Goal: Task Accomplishment & Management: Manage account settings

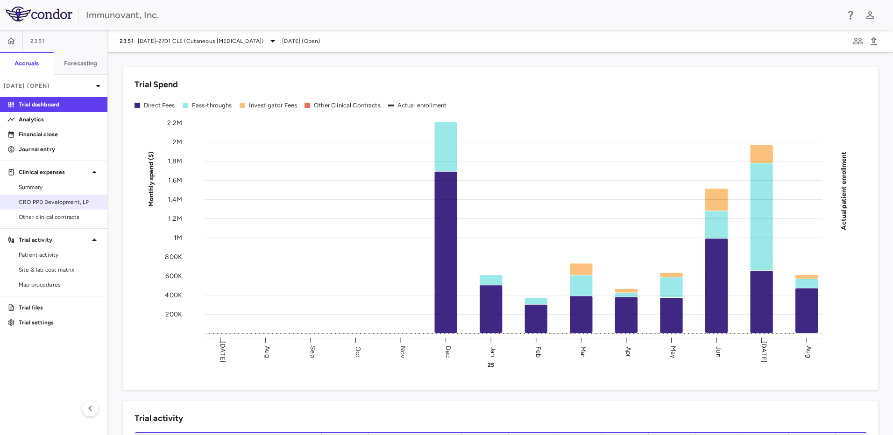
drag, startPoint x: 62, startPoint y: 205, endPoint x: 83, endPoint y: 205, distance: 20.6
click at [62, 205] on span "CRO PPD Development, LP" at bounding box center [59, 202] width 81 height 8
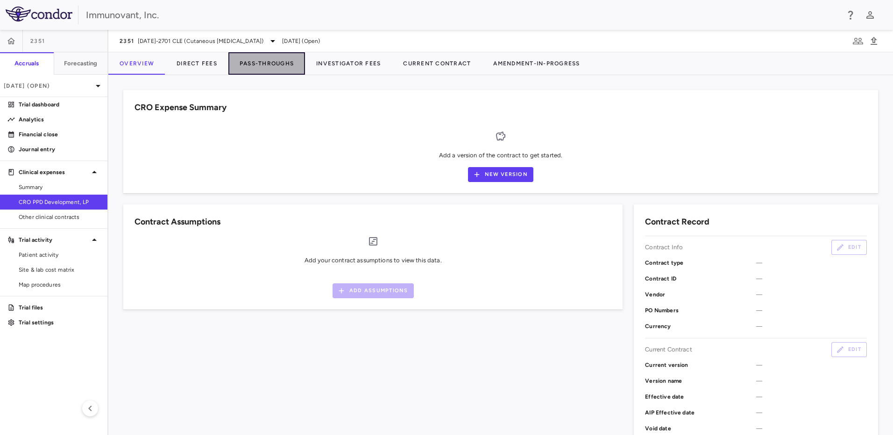
click at [261, 65] on button "Pass-Throughs" at bounding box center [266, 63] width 77 height 22
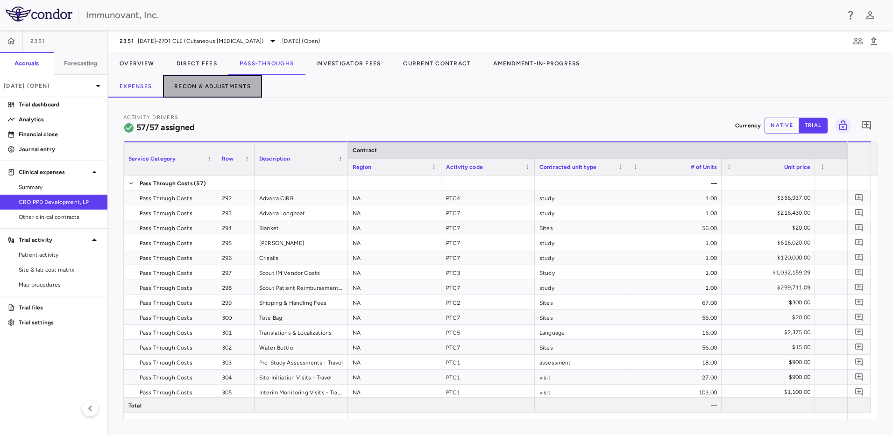
click at [200, 86] on button "Recon & Adjustments" at bounding box center [212, 86] width 99 height 22
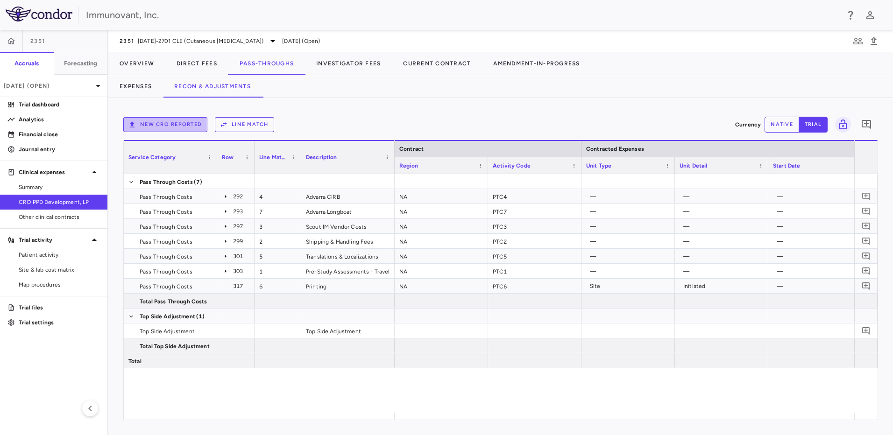
click at [165, 122] on button "New CRO reported" at bounding box center [165, 124] width 84 height 15
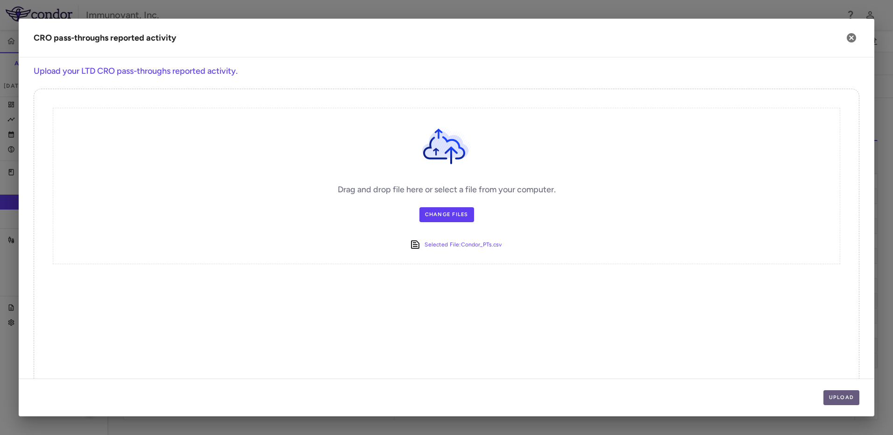
click at [838, 395] on button "Upload" at bounding box center [842, 398] width 36 height 15
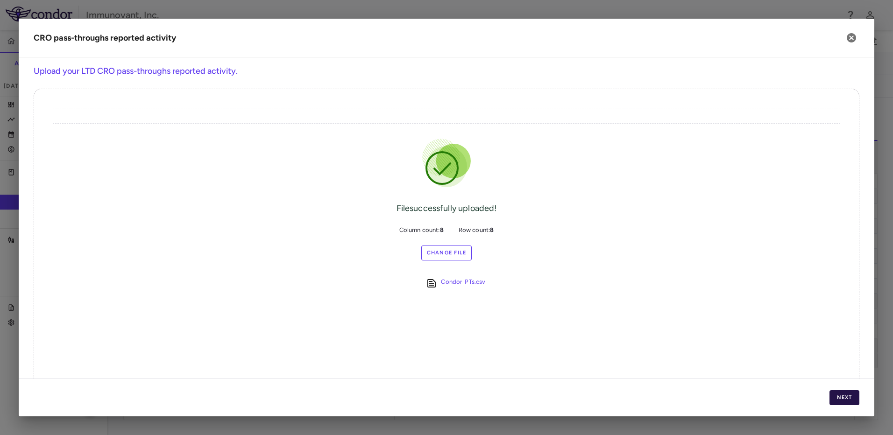
click at [847, 400] on button "Next" at bounding box center [845, 398] width 30 height 15
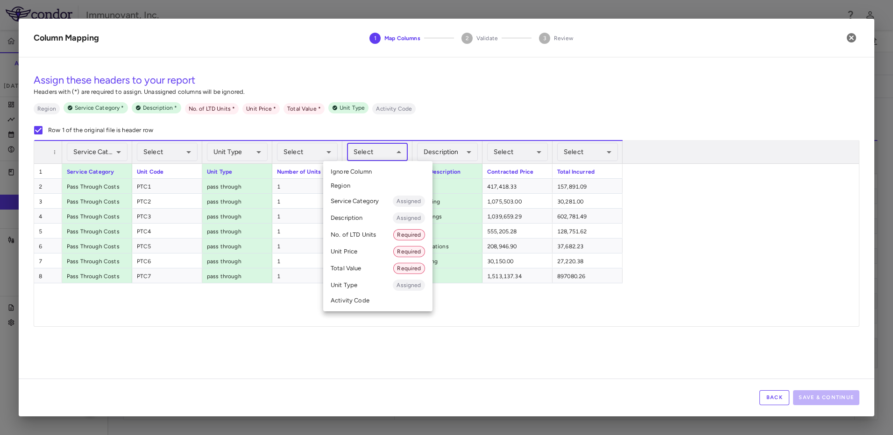
click at [399, 157] on body "Skip to sidebar Skip to main content Immunovant, Inc. 2351 Accruals Forecasting…" at bounding box center [446, 217] width 893 height 435
click at [351, 233] on li "No. of LTD Units Required" at bounding box center [377, 235] width 109 height 17
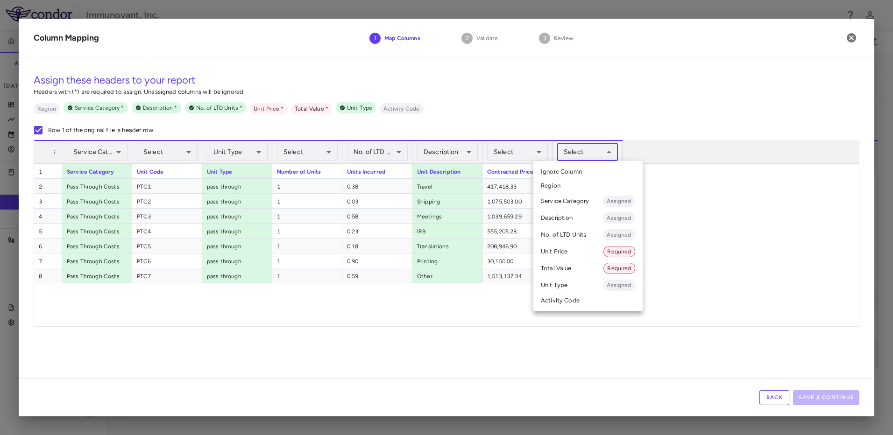
click at [608, 155] on body "Skip to sidebar Skip to main content Immunovant, Inc. 2351 Accruals Forecasting…" at bounding box center [446, 217] width 893 height 435
click at [574, 268] on li "Total Value Required" at bounding box center [588, 268] width 109 height 17
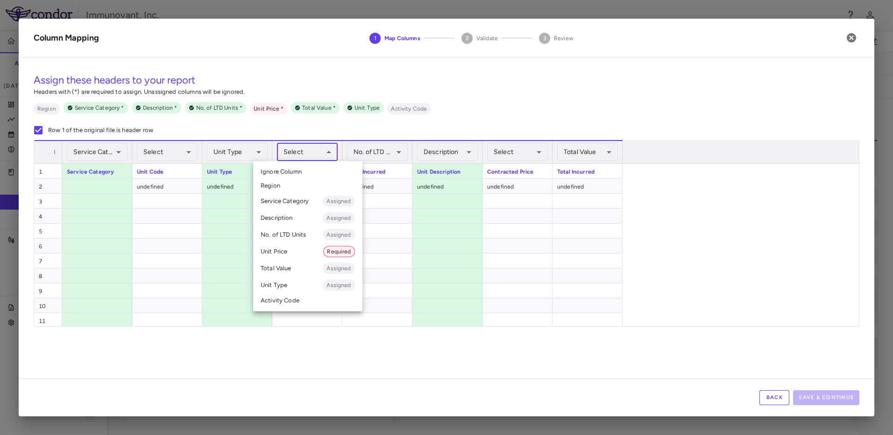
click at [331, 153] on body "Skip to sidebar Skip to main content Immunovant, Inc. 2351 Accruals Forecasting…" at bounding box center [446, 217] width 893 height 435
click at [298, 249] on li "Unit Price Required" at bounding box center [307, 251] width 109 height 17
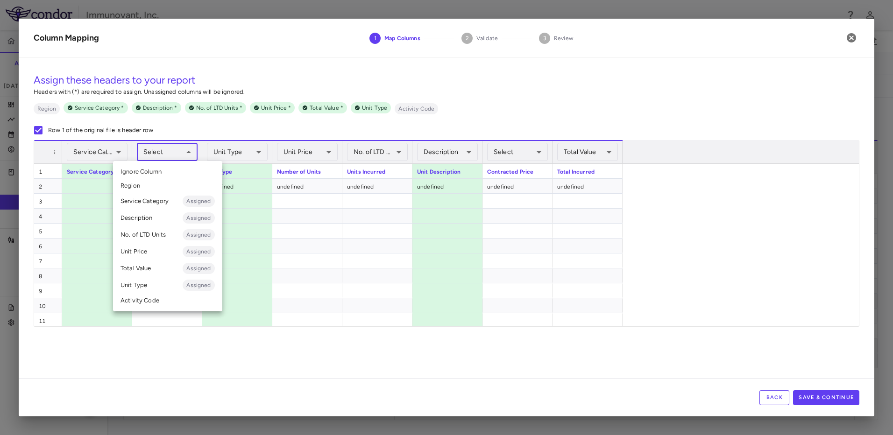
click at [189, 151] on body "Skip to sidebar Skip to main content Immunovant, Inc. 2351 Accruals Forecasting…" at bounding box center [446, 217] width 893 height 435
click at [152, 302] on li "Activity Code" at bounding box center [167, 301] width 109 height 14
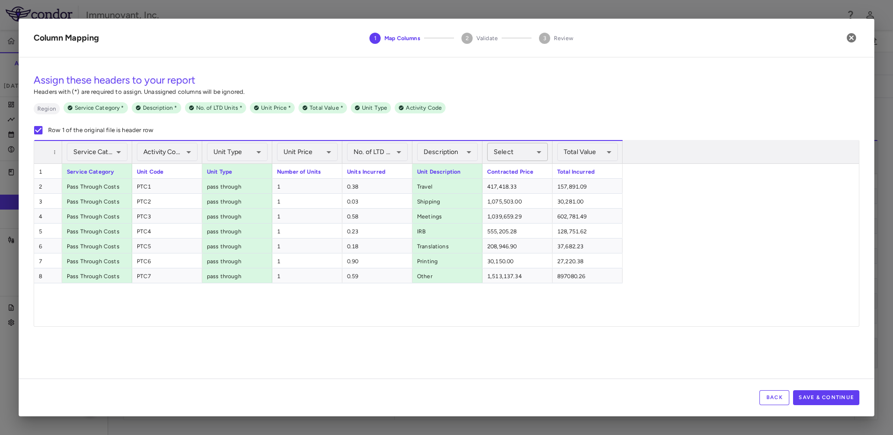
click at [535, 149] on body "Skip to sidebar Skip to main content Immunovant, Inc. 2351 Accruals Forecasting…" at bounding box center [446, 217] width 893 height 435
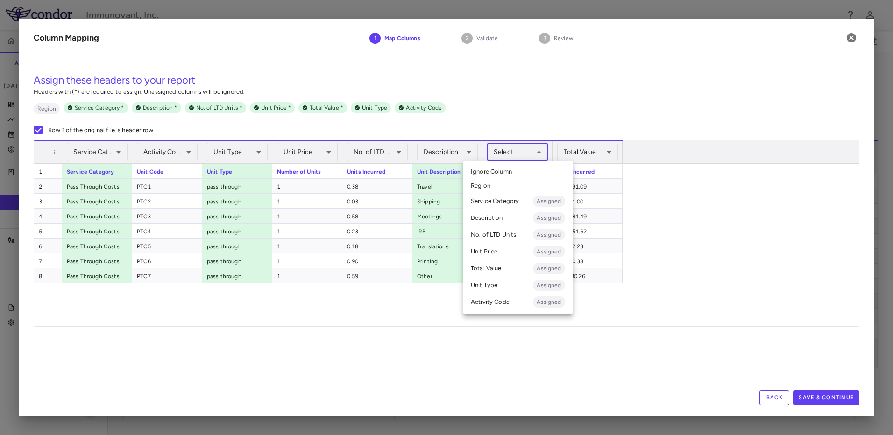
click at [509, 254] on li "Unit Price Assigned" at bounding box center [518, 251] width 109 height 17
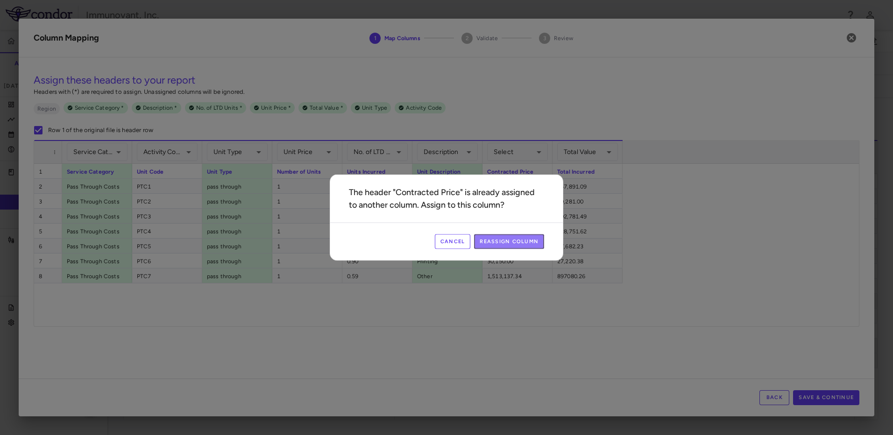
click at [498, 244] on button "Reassign Column" at bounding box center [509, 242] width 70 height 15
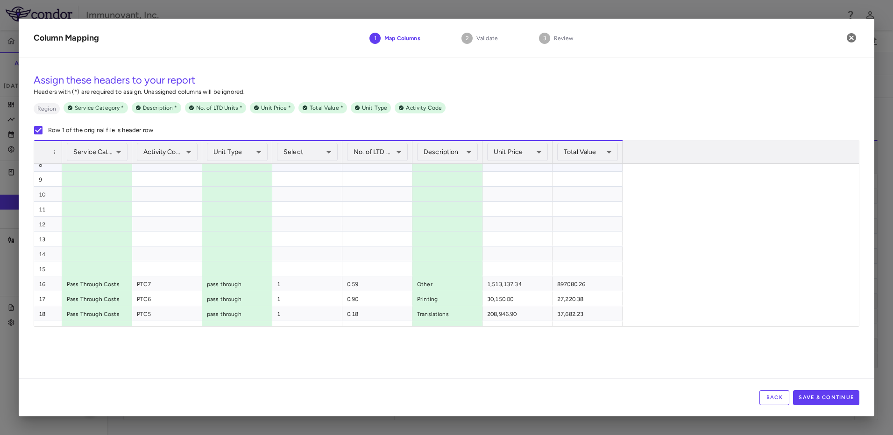
scroll to position [166, 0]
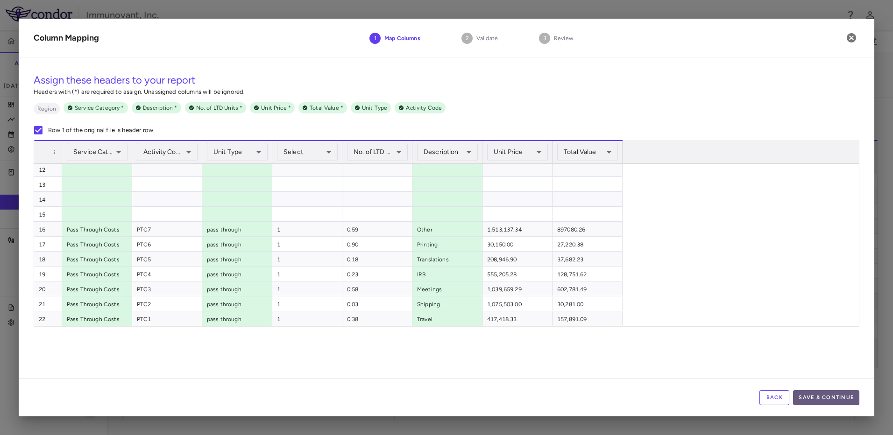
click at [830, 399] on button "Save & Continue" at bounding box center [826, 398] width 66 height 15
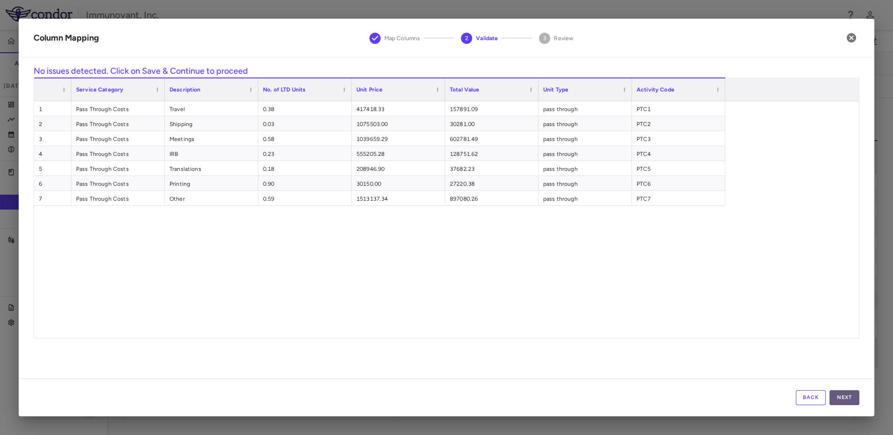
click at [855, 397] on button "Next" at bounding box center [845, 398] width 30 height 15
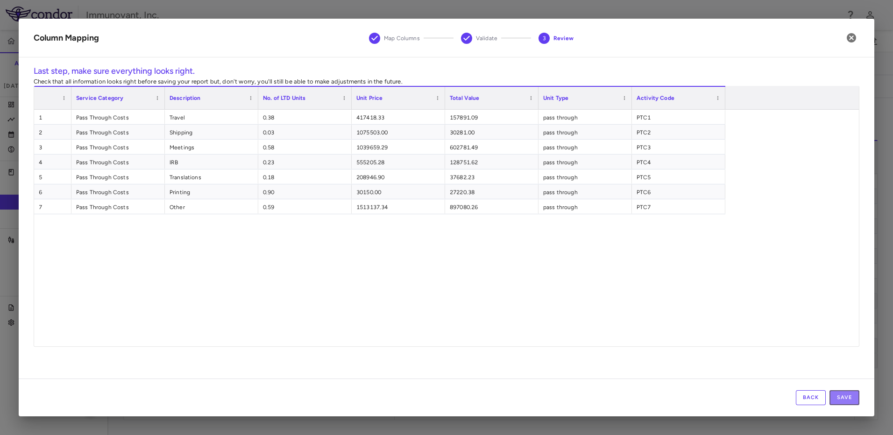
click at [855, 397] on button "Save" at bounding box center [845, 398] width 30 height 15
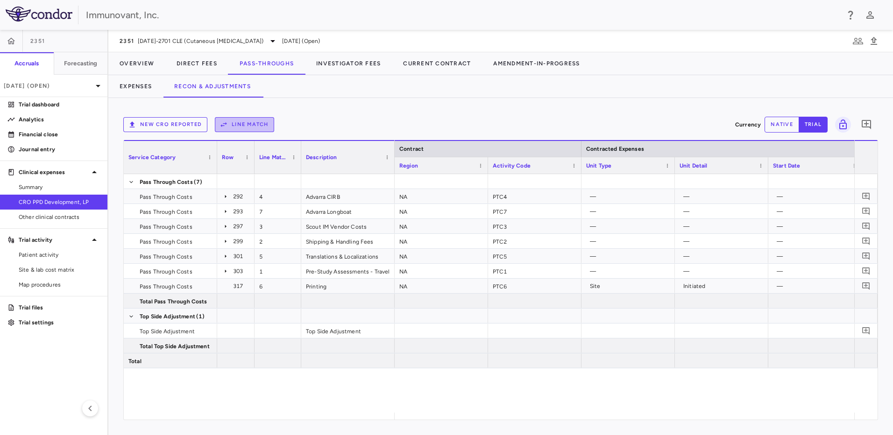
click at [249, 129] on button "Line Match" at bounding box center [244, 124] width 59 height 15
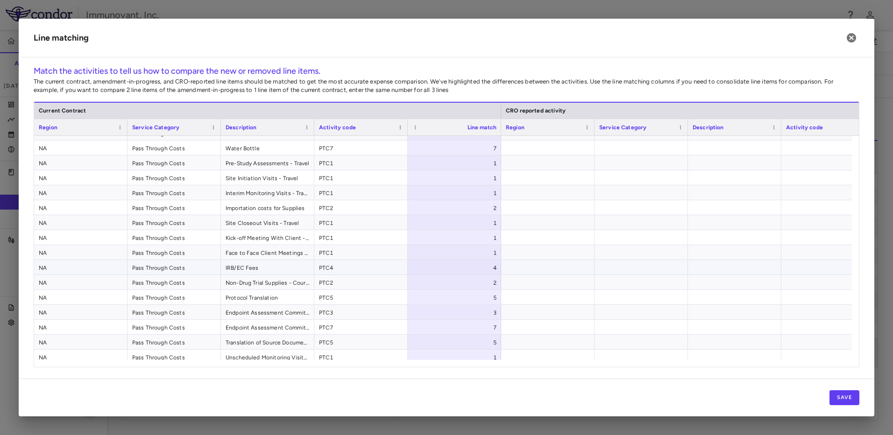
scroll to position [0, 0]
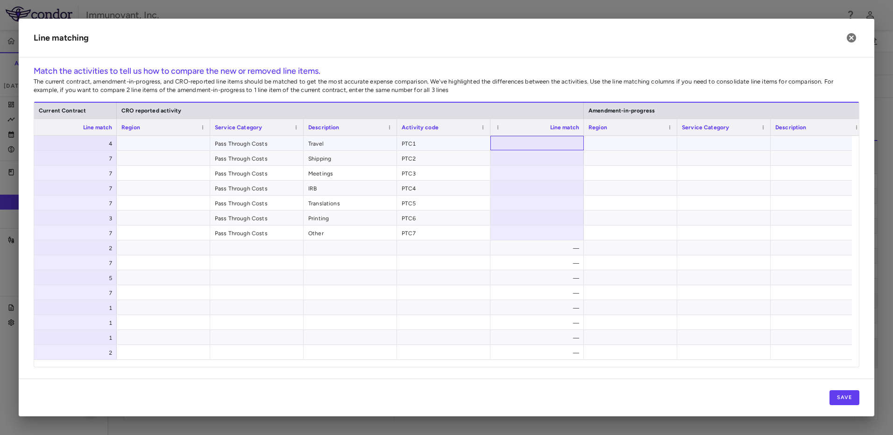
click at [558, 141] on div at bounding box center [537, 143] width 93 height 14
type input "*"
click at [570, 157] on div at bounding box center [537, 158] width 93 height 14
type input "*"
click at [571, 174] on div at bounding box center [537, 173] width 93 height 14
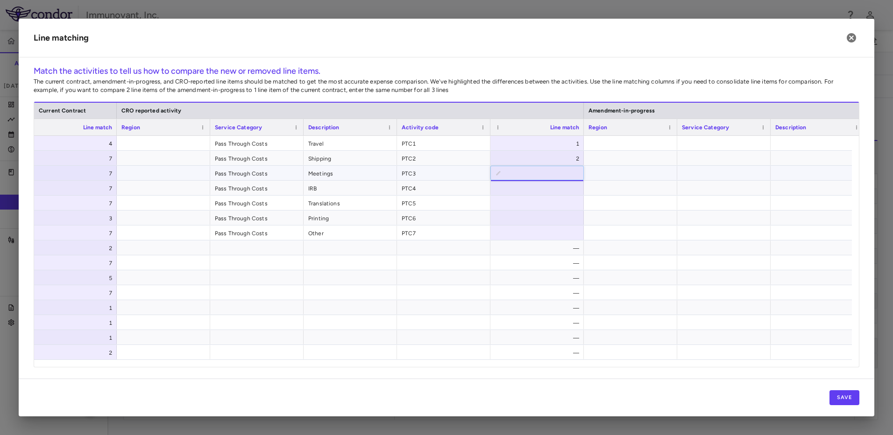
type input "*"
click at [558, 192] on div at bounding box center [537, 188] width 93 height 14
type input "*"
click at [557, 204] on div at bounding box center [537, 203] width 93 height 14
type input "*"
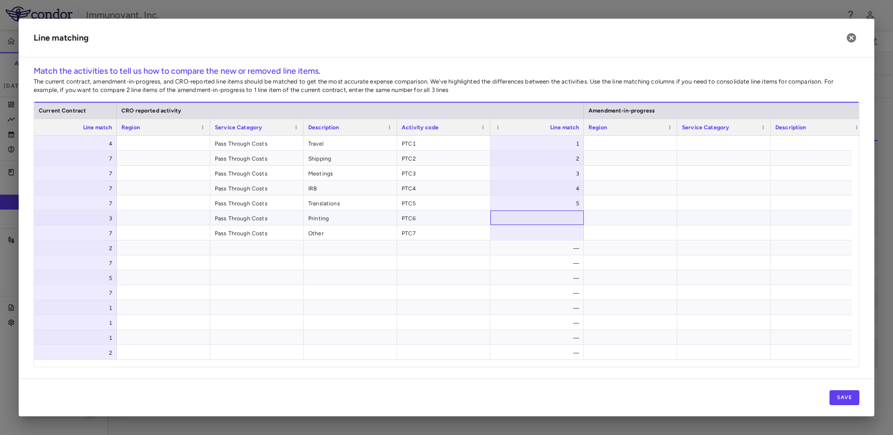
click at [538, 220] on div at bounding box center [537, 218] width 93 height 14
click at [549, 232] on div at bounding box center [537, 233] width 93 height 14
click at [531, 249] on div "—" at bounding box center [539, 248] width 80 height 15
drag, startPoint x: 682, startPoint y: 368, endPoint x: 766, endPoint y: 364, distance: 84.2
click at [766, 364] on div "Match the activities to tell us how to compare the new or removed line items. T…" at bounding box center [447, 222] width 856 height 314
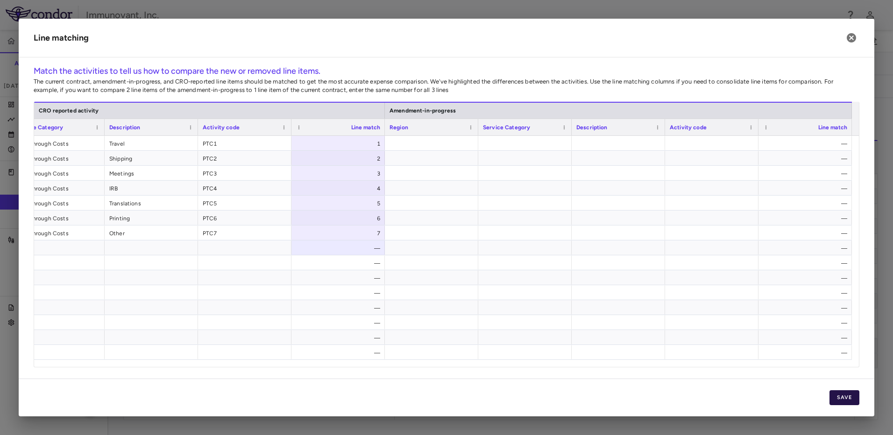
click at [852, 398] on button "Save" at bounding box center [845, 398] width 30 height 15
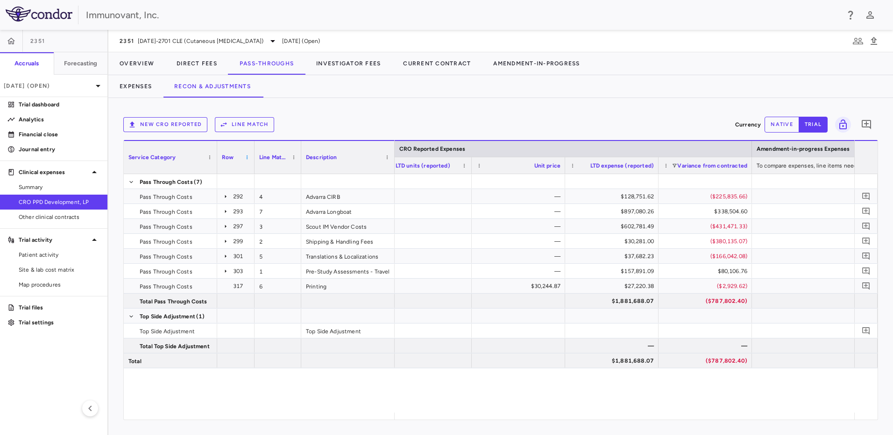
click at [247, 157] on span at bounding box center [247, 158] width 6 height 6
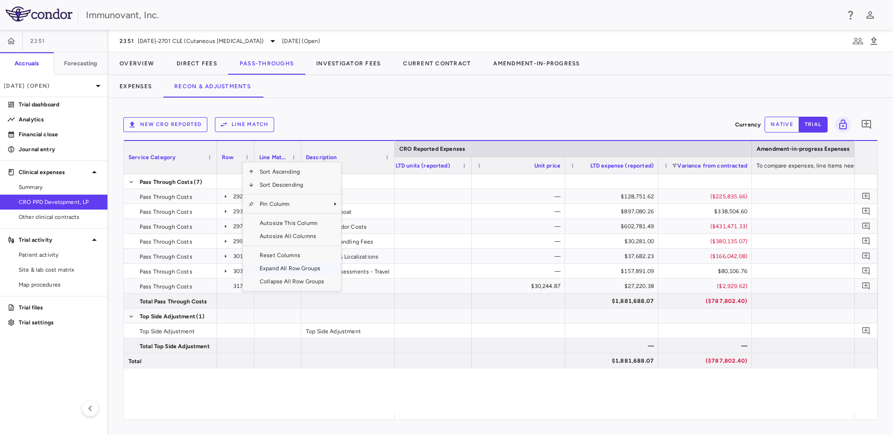
click at [287, 270] on span "Expand All Row Groups" at bounding box center [292, 268] width 76 height 13
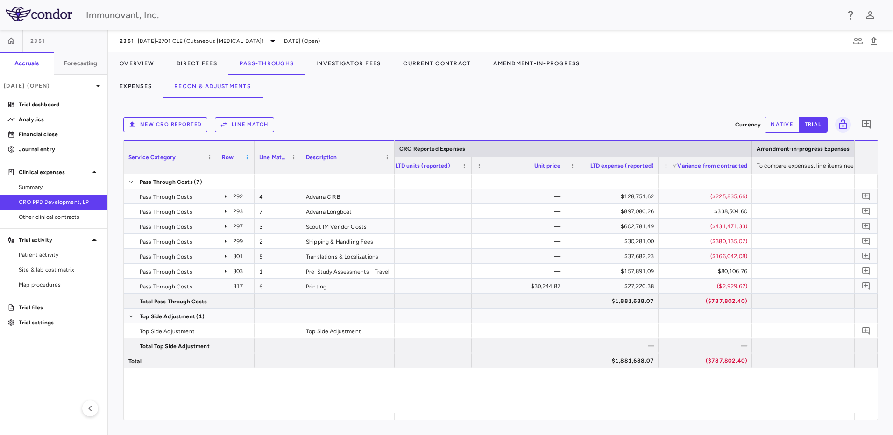
click at [248, 158] on span at bounding box center [247, 158] width 6 height 6
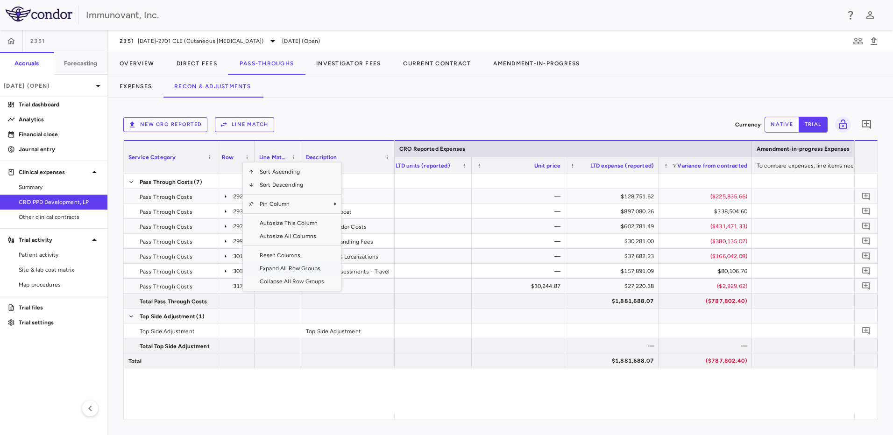
click at [264, 270] on span "Expand All Row Groups" at bounding box center [292, 268] width 76 height 13
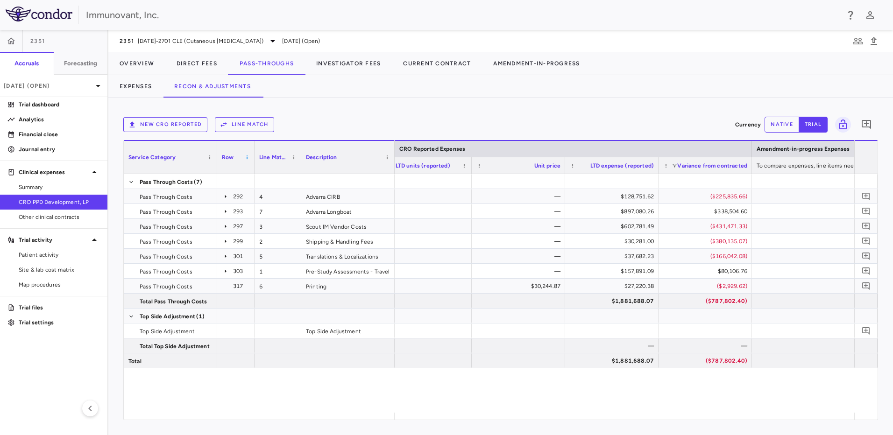
click at [247, 159] on span at bounding box center [247, 158] width 6 height 6
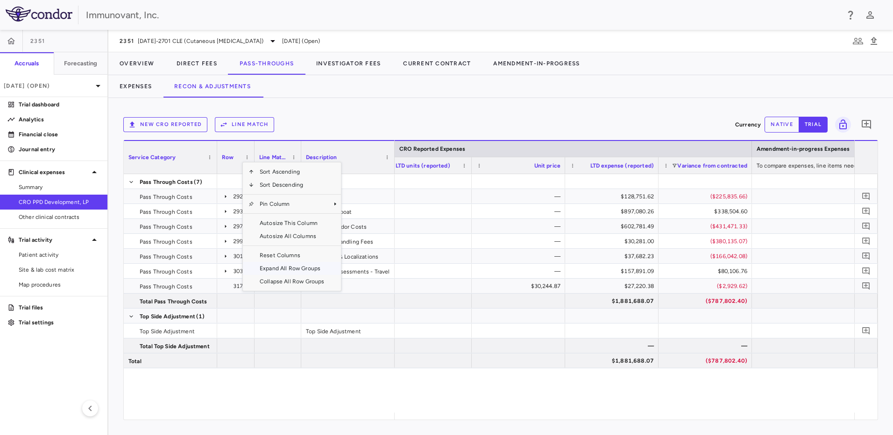
click at [264, 271] on span "Expand All Row Groups" at bounding box center [292, 268] width 76 height 13
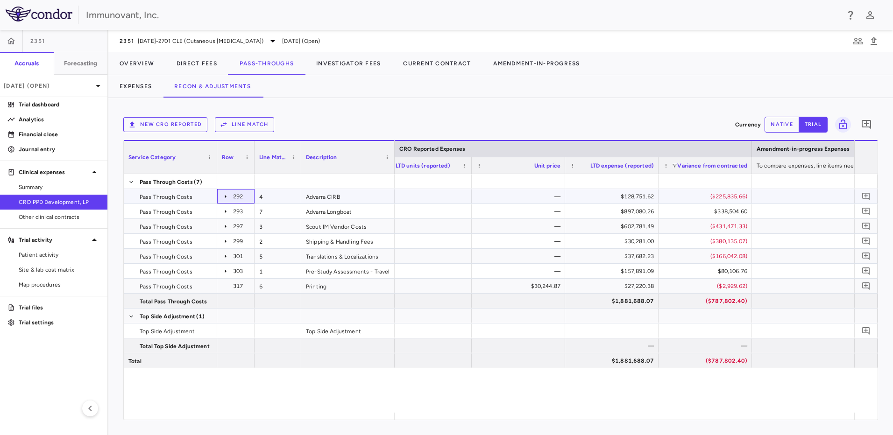
click at [226, 196] on icon at bounding box center [225, 196] width 7 height 7
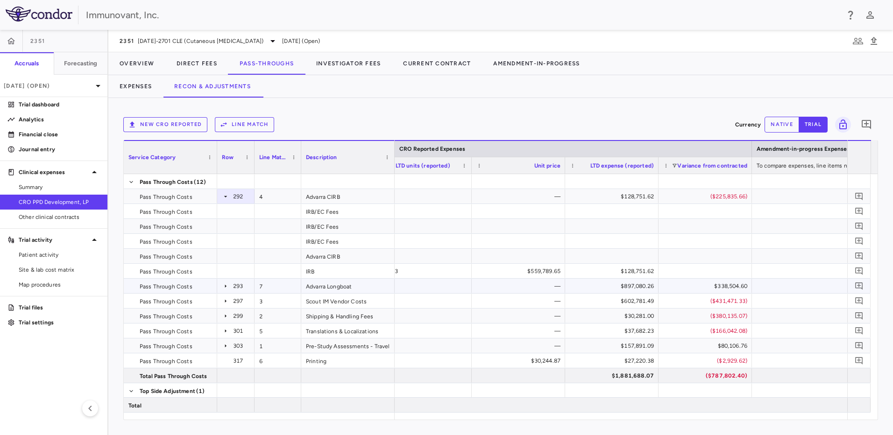
click at [226, 287] on icon at bounding box center [225, 286] width 1 height 3
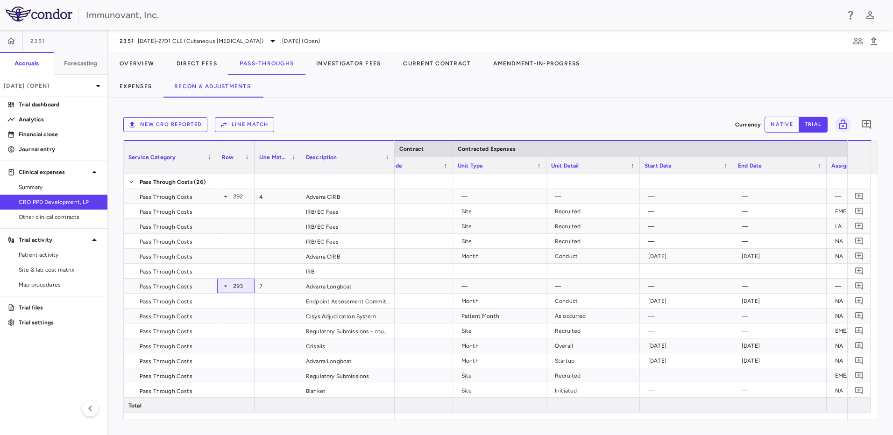
scroll to position [0, 160]
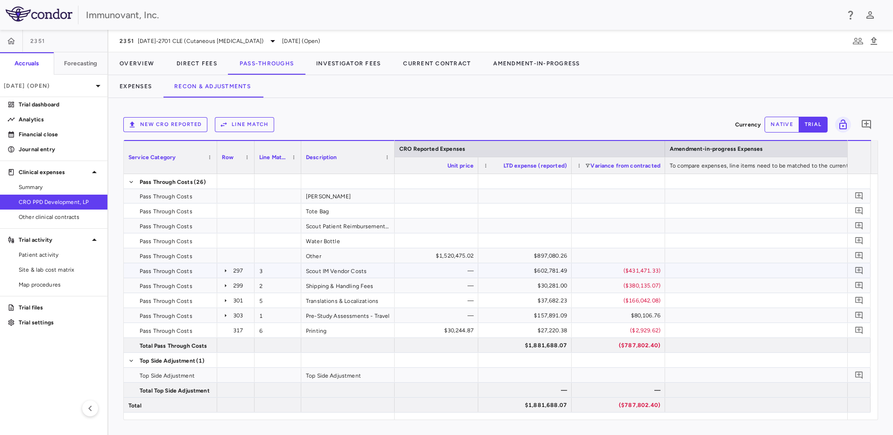
click at [225, 270] on icon at bounding box center [225, 270] width 7 height 7
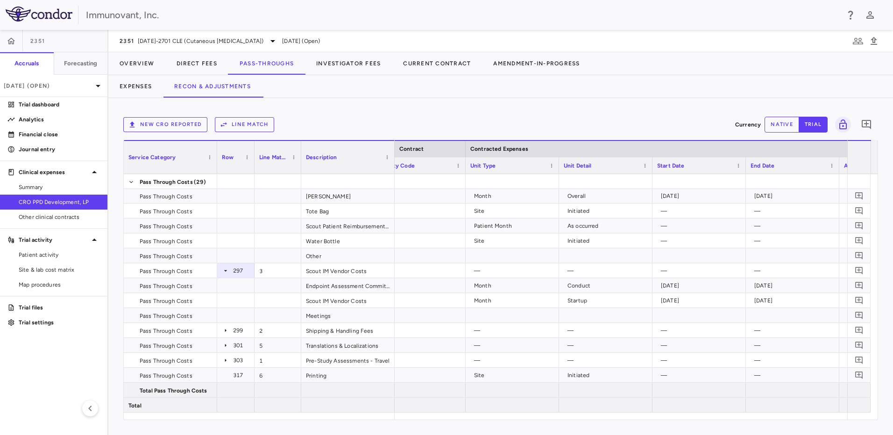
scroll to position [0, 177]
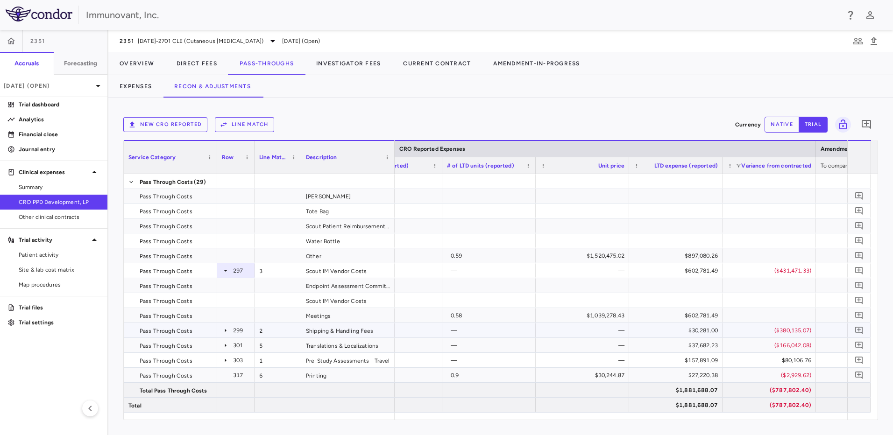
click at [225, 330] on icon at bounding box center [225, 330] width 1 height 3
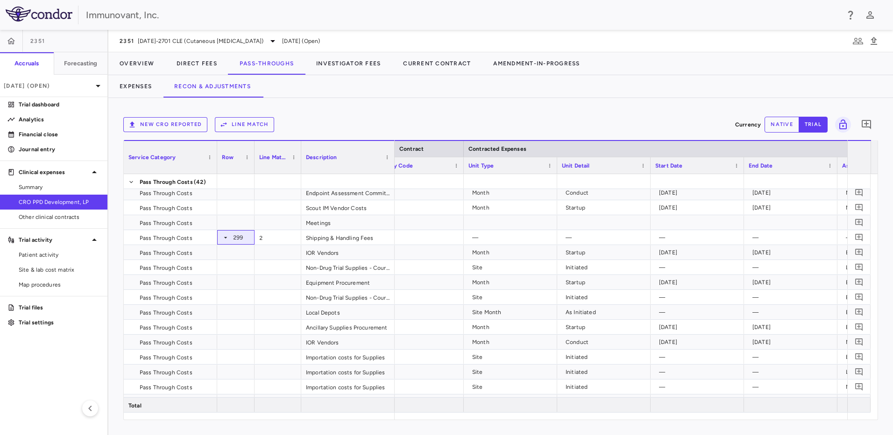
scroll to position [0, 124]
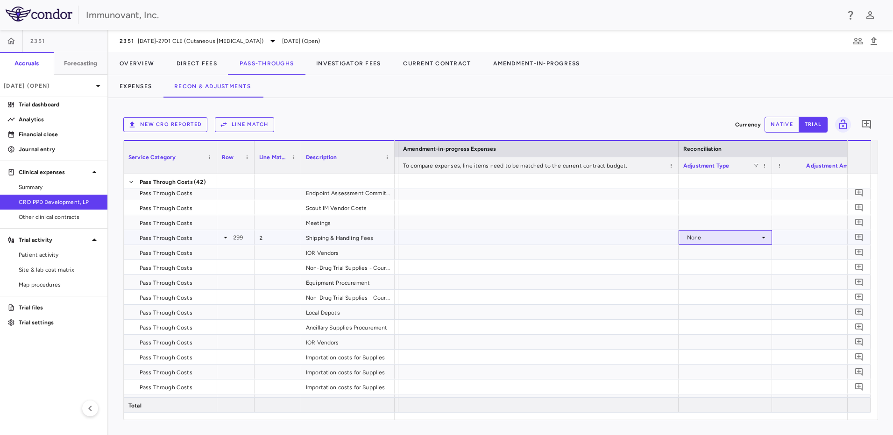
click at [765, 237] on icon at bounding box center [764, 237] width 3 height 1
click at [765, 237] on div at bounding box center [446, 217] width 893 height 435
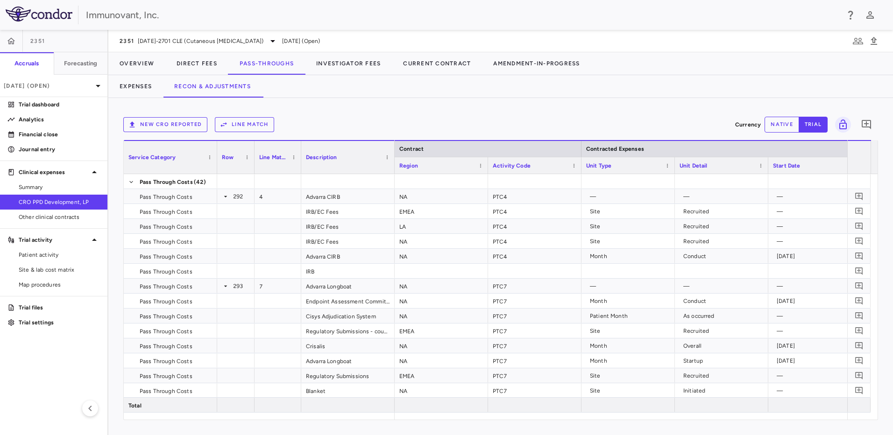
drag, startPoint x: 488, startPoint y: 421, endPoint x: 547, endPoint y: 421, distance: 58.9
click at [547, 421] on div "New CRO reported Line Match Currency native trial 0 Press SPACE to select this …" at bounding box center [500, 266] width 785 height 337
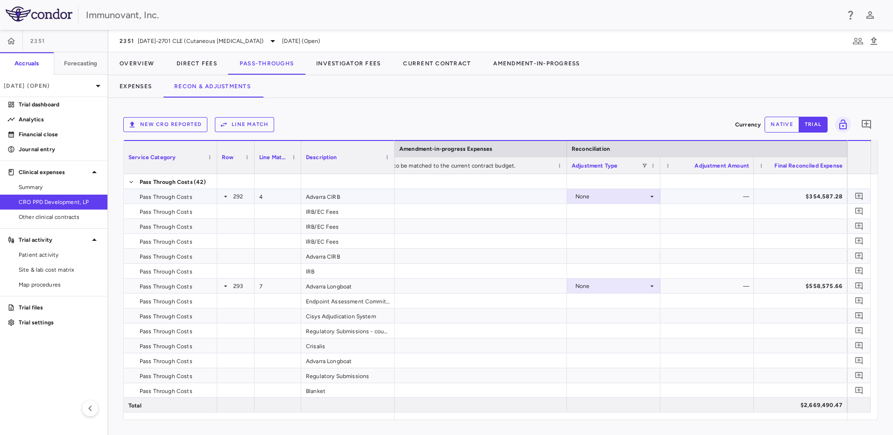
click at [652, 197] on icon at bounding box center [652, 196] width 7 height 7
click at [621, 228] on div "CRO Reported" at bounding box center [608, 229] width 44 height 8
click at [652, 194] on icon at bounding box center [652, 196] width 7 height 7
click at [624, 211] on li "None" at bounding box center [614, 214] width 93 height 14
click at [653, 203] on div "None" at bounding box center [614, 197] width 84 height 14
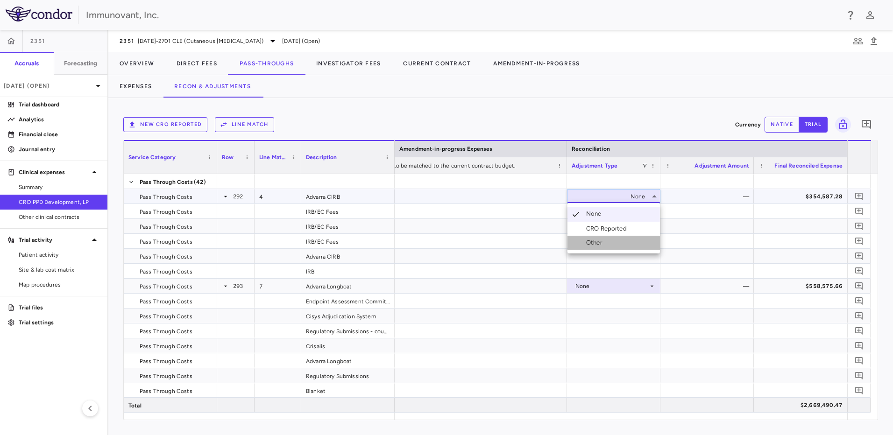
click at [616, 239] on li "Other" at bounding box center [614, 243] width 93 height 14
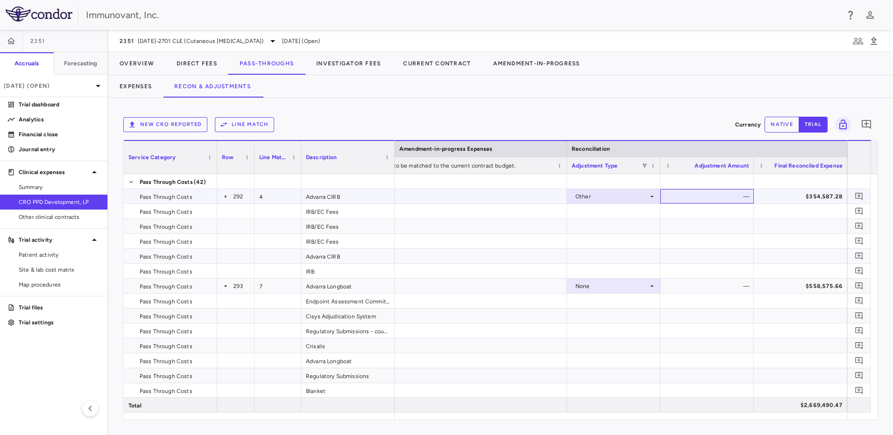
click at [731, 199] on div "—" at bounding box center [709, 196] width 80 height 15
click at [696, 199] on div "—" at bounding box center [709, 196] width 80 height 15
click at [786, 125] on button "native" at bounding box center [782, 125] width 35 height 16
click at [730, 197] on div "$0.00" at bounding box center [709, 196] width 80 height 15
type input "****"
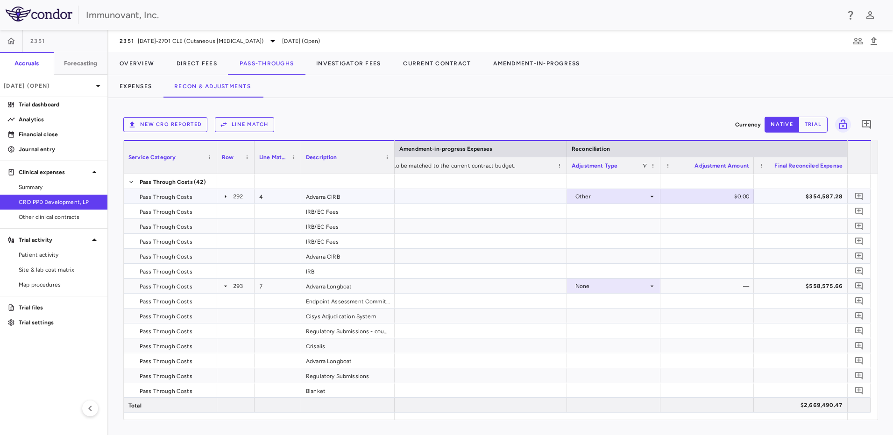
click at [639, 193] on div "Other" at bounding box center [612, 196] width 73 height 15
click at [625, 218] on li "None" at bounding box center [614, 214] width 93 height 14
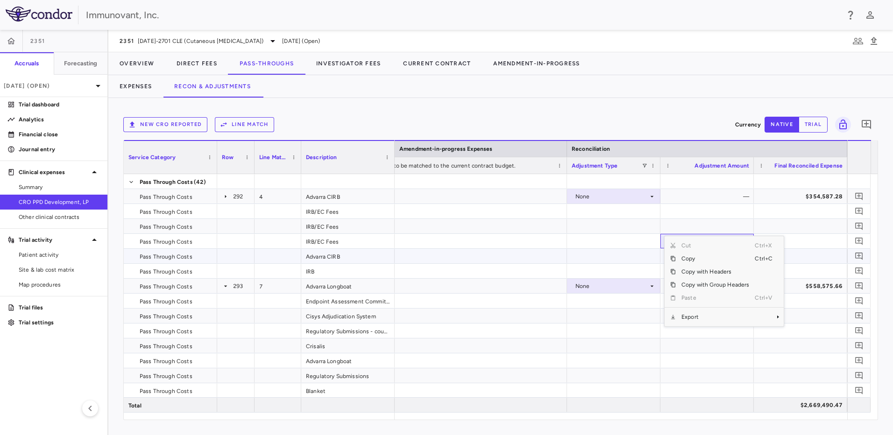
click at [569, 261] on div at bounding box center [613, 256] width 93 height 14
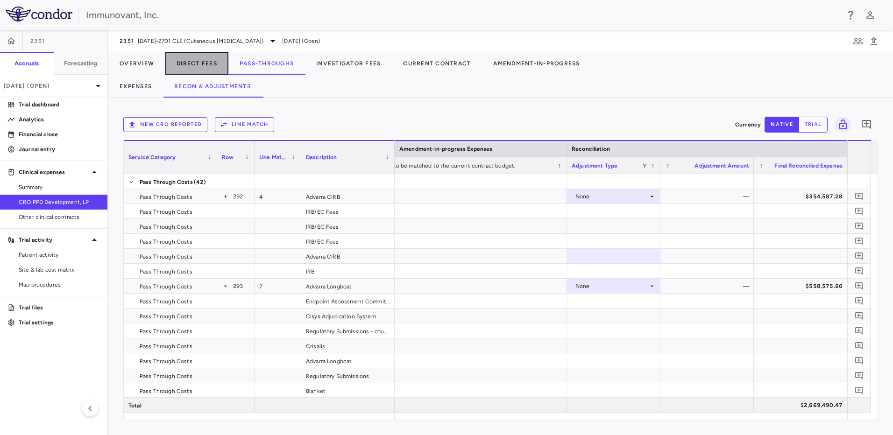
click at [214, 65] on button "Direct Fees" at bounding box center [196, 63] width 63 height 22
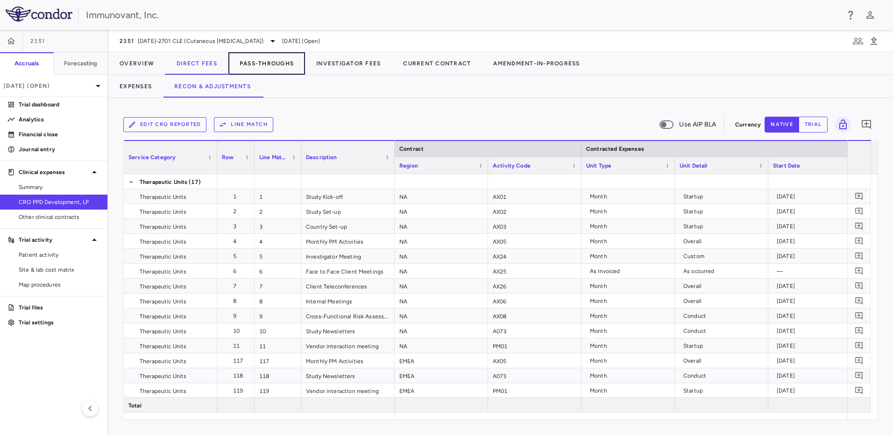
click at [267, 63] on button "Pass-Throughs" at bounding box center [266, 63] width 77 height 22
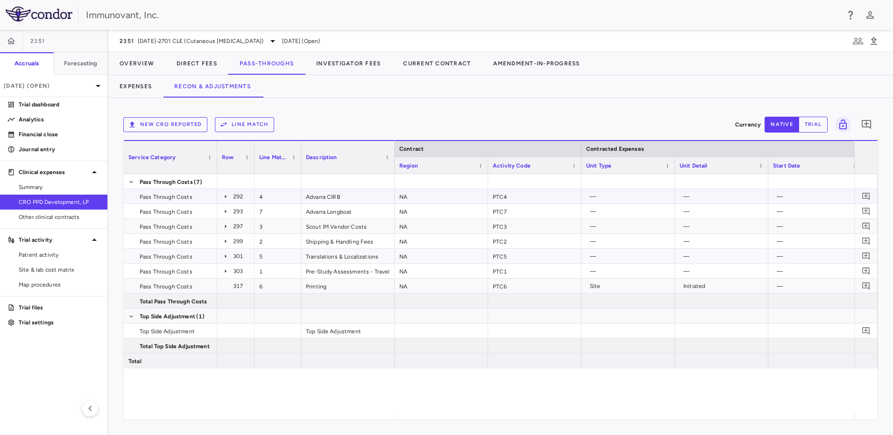
click at [224, 197] on icon at bounding box center [225, 196] width 7 height 7
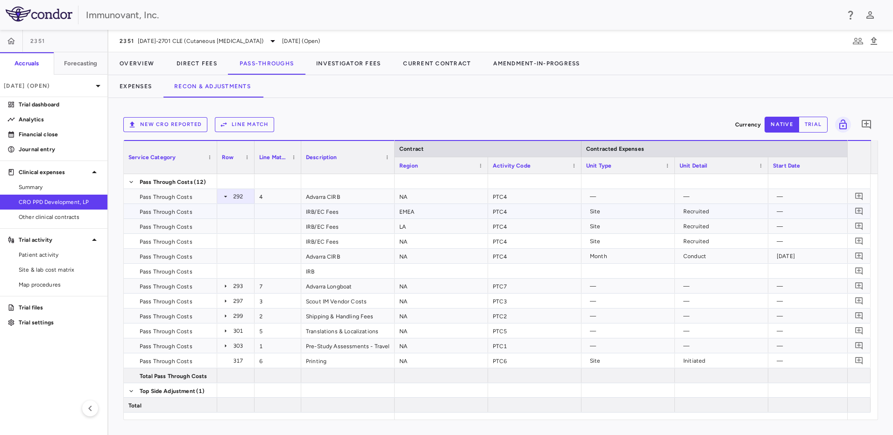
click at [639, 217] on div "Site" at bounding box center [630, 211] width 80 height 15
click at [666, 209] on div "Site" at bounding box center [630, 211] width 80 height 15
click at [815, 118] on button "trial" at bounding box center [813, 125] width 29 height 16
click at [651, 212] on div "Site" at bounding box center [630, 211] width 80 height 15
click at [141, 86] on button "Expenses" at bounding box center [135, 86] width 55 height 22
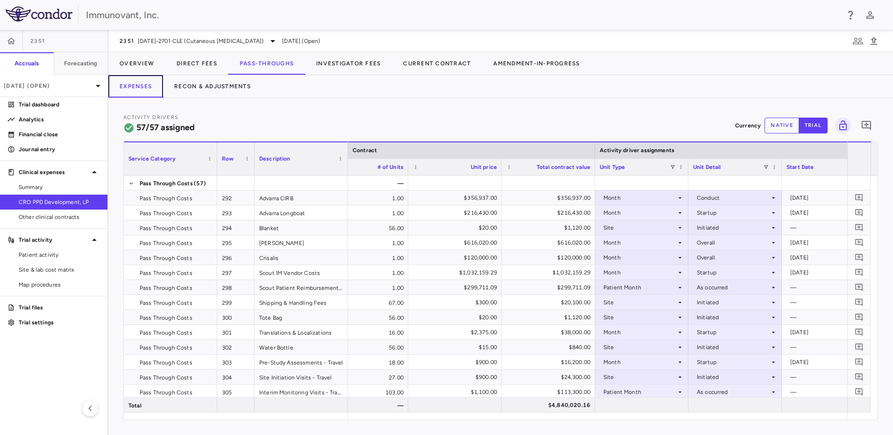
scroll to position [0, 232]
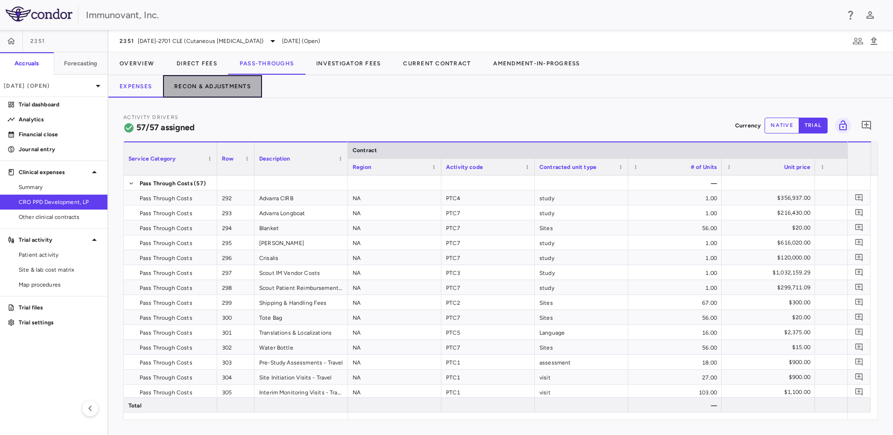
click at [222, 86] on button "Recon & Adjustments" at bounding box center [212, 86] width 99 height 22
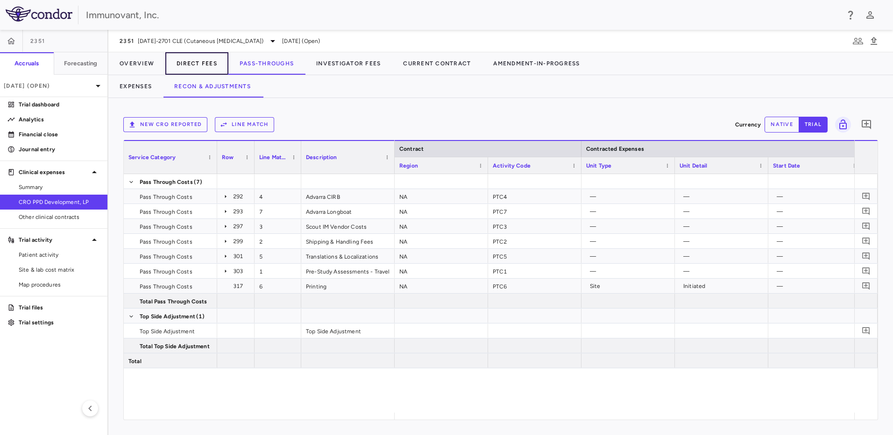
click at [202, 68] on button "Direct Fees" at bounding box center [196, 63] width 63 height 22
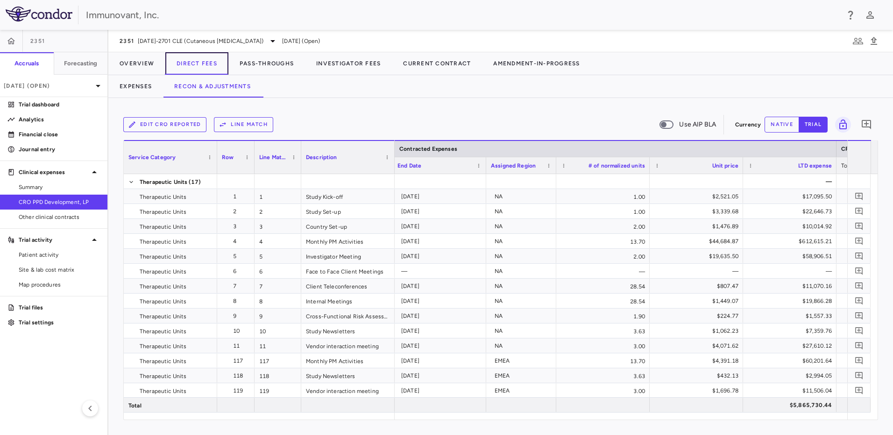
scroll to position [0, 638]
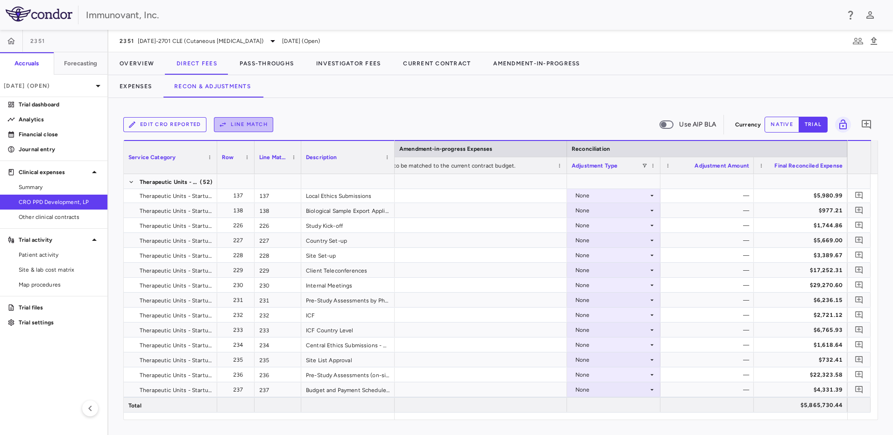
click at [253, 128] on button "Line Match" at bounding box center [243, 124] width 59 height 15
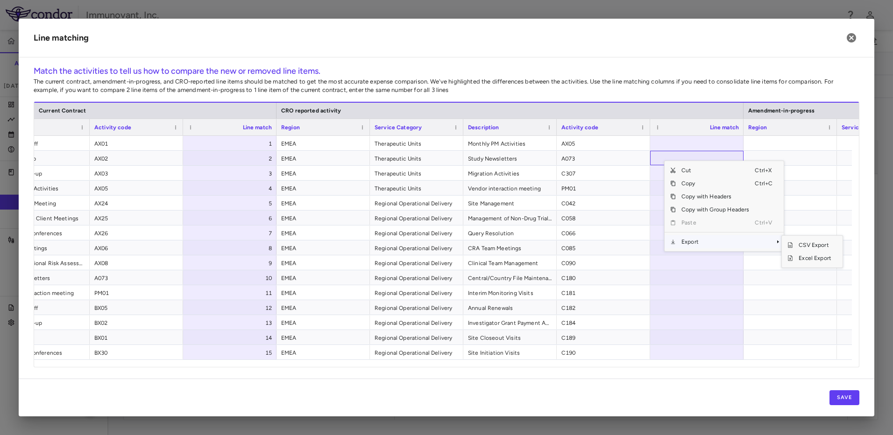
click at [699, 247] on span "Export" at bounding box center [715, 241] width 79 height 13
click at [814, 261] on span "Excel Export" at bounding box center [815, 258] width 44 height 13
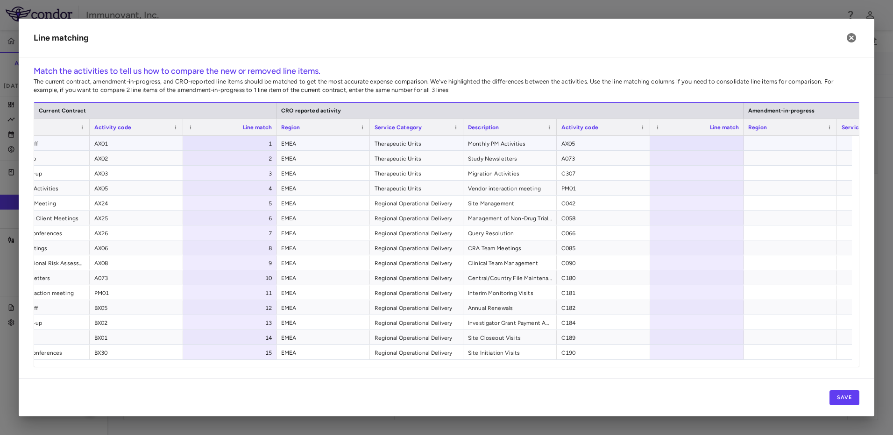
click at [685, 143] on div at bounding box center [696, 143] width 93 height 14
type input "**"
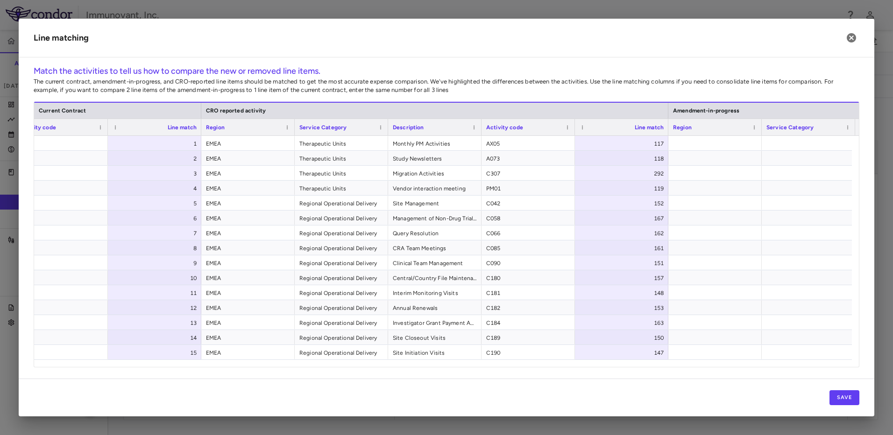
scroll to position [0, 343]
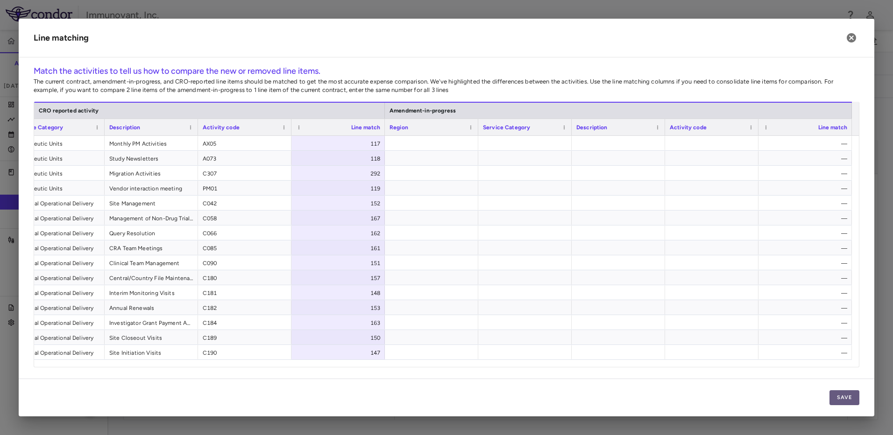
click at [850, 399] on button "Save" at bounding box center [845, 398] width 30 height 15
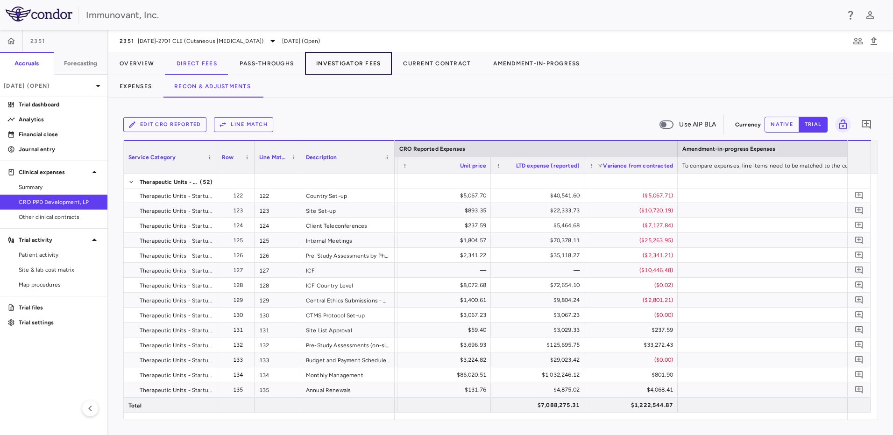
click at [341, 64] on button "Investigator Fees" at bounding box center [348, 63] width 87 height 22
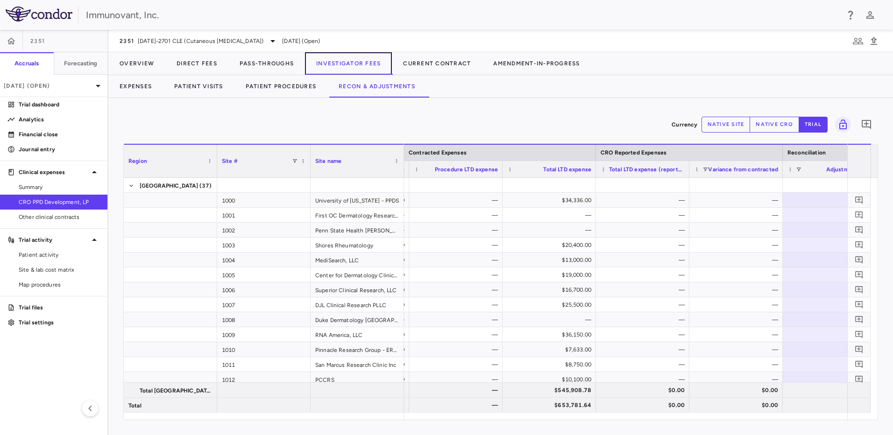
scroll to position [0, 399]
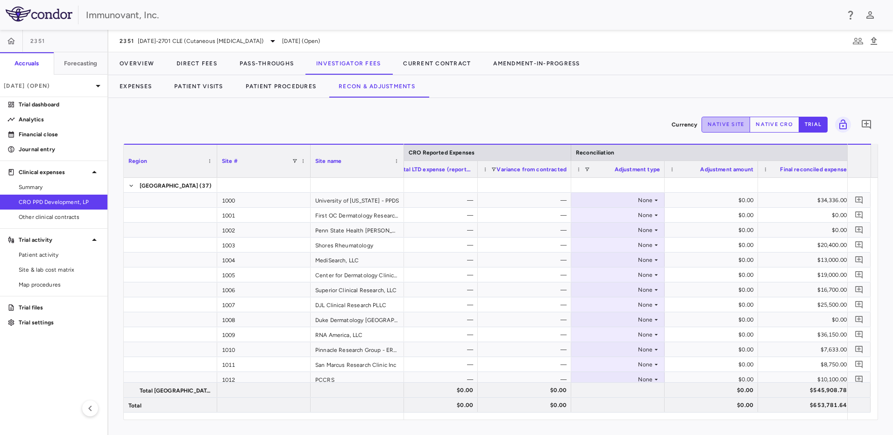
click at [728, 128] on button "native site" at bounding box center [726, 125] width 49 height 16
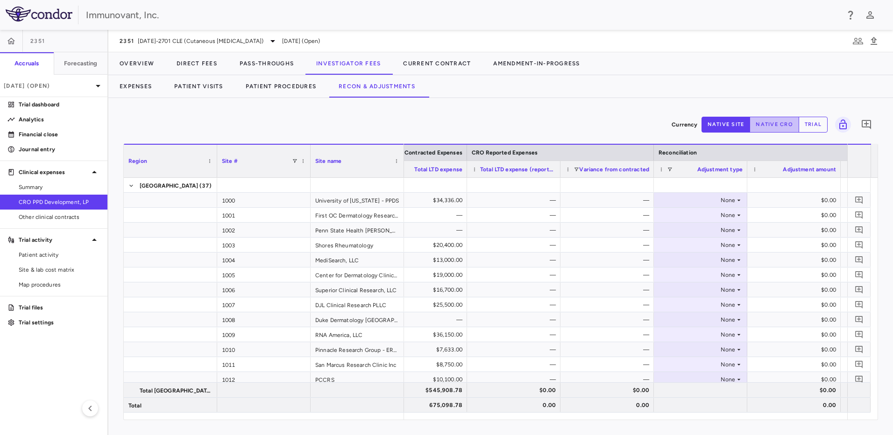
click at [784, 123] on button "native cro" at bounding box center [775, 125] width 50 height 16
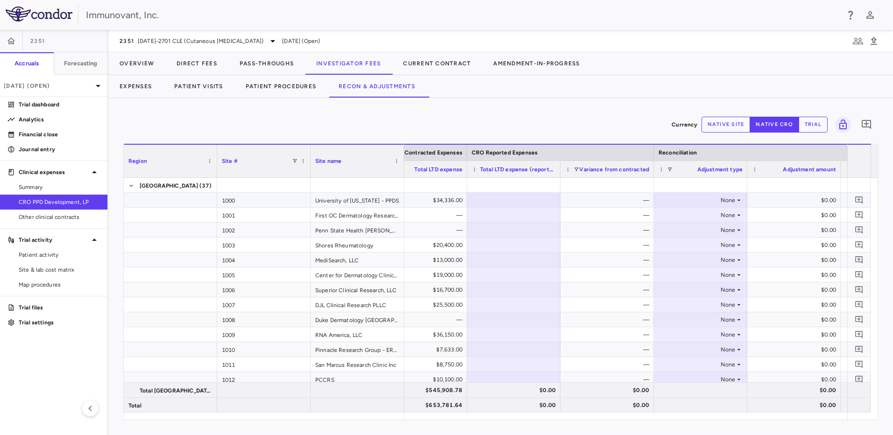
click at [529, 200] on div at bounding box center [514, 200] width 84 height 14
click at [526, 215] on div at bounding box center [514, 215] width 84 height 14
type input "***"
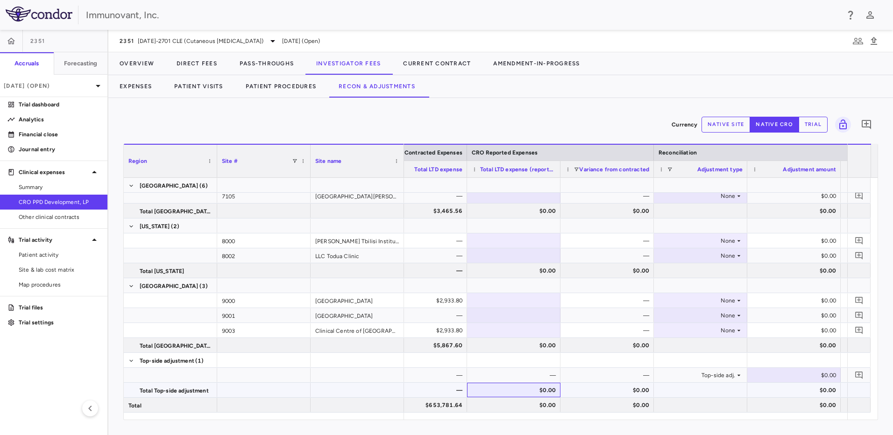
click at [496, 391] on div "$0.00" at bounding box center [516, 390] width 80 height 15
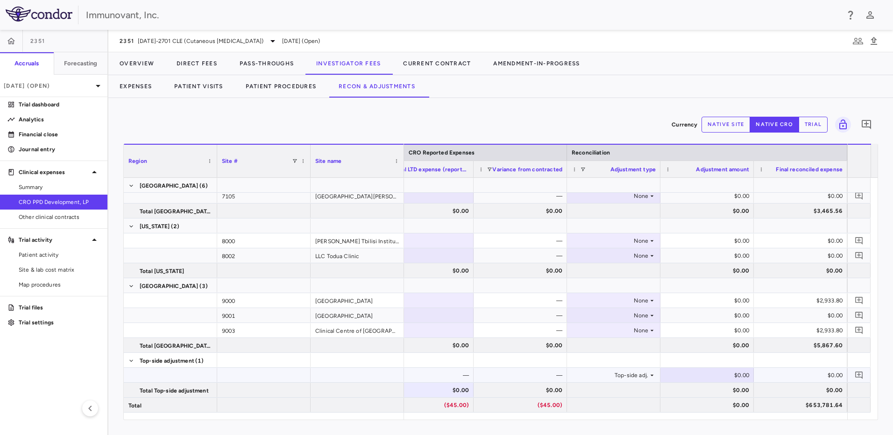
click at [720, 377] on div "$0.00" at bounding box center [709, 375] width 80 height 15
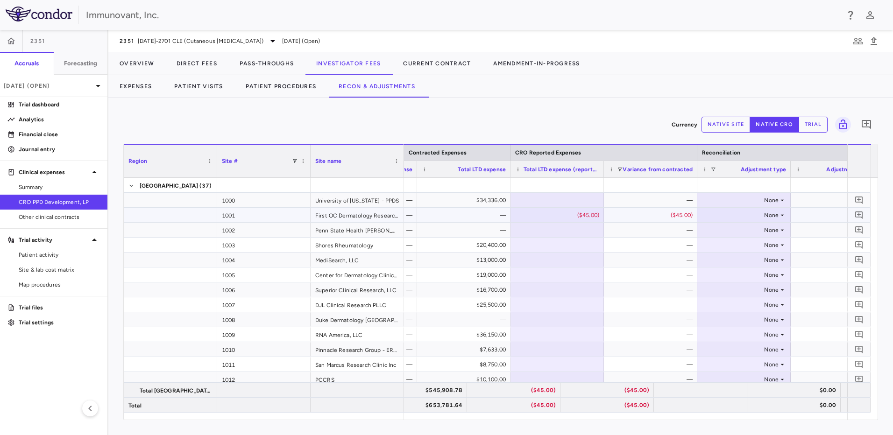
click at [594, 219] on div "($45.00)" at bounding box center [559, 215] width 80 height 15
drag, startPoint x: 594, startPoint y: 219, endPoint x: 592, endPoint y: 214, distance: 5.5
click at [592, 214] on input "***" at bounding box center [564, 215] width 78 height 15
click at [595, 219] on input "***" at bounding box center [564, 215] width 78 height 15
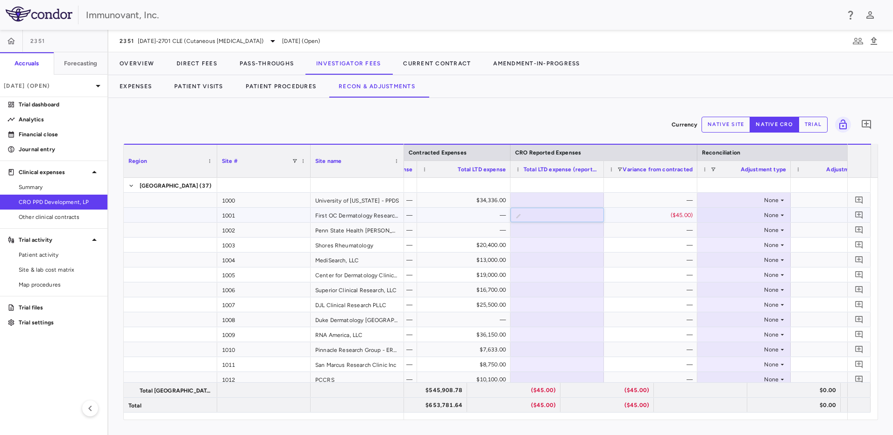
click at [595, 219] on input "***" at bounding box center [564, 215] width 78 height 15
type input "**"
click at [622, 107] on div "Currency native site native cro trial 0 Region Drag here to set column labels R…" at bounding box center [500, 266] width 785 height 337
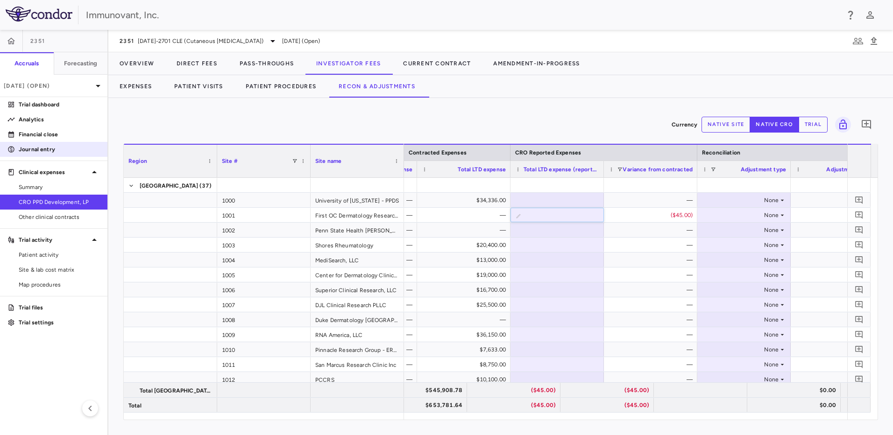
click at [40, 150] on p "Journal entry" at bounding box center [59, 149] width 81 height 8
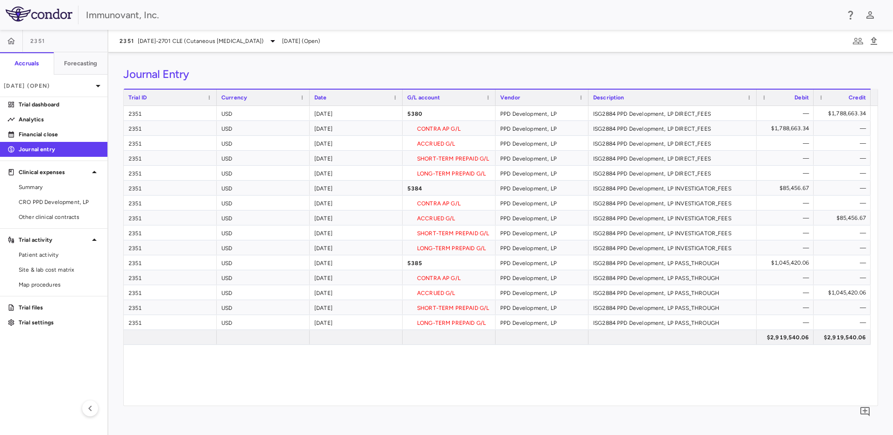
drag, startPoint x: 680, startPoint y: 96, endPoint x: 756, endPoint y: 93, distance: 75.3
click at [756, 93] on div at bounding box center [757, 98] width 4 height 16
click at [48, 326] on p "Trial settings" at bounding box center [59, 323] width 81 height 8
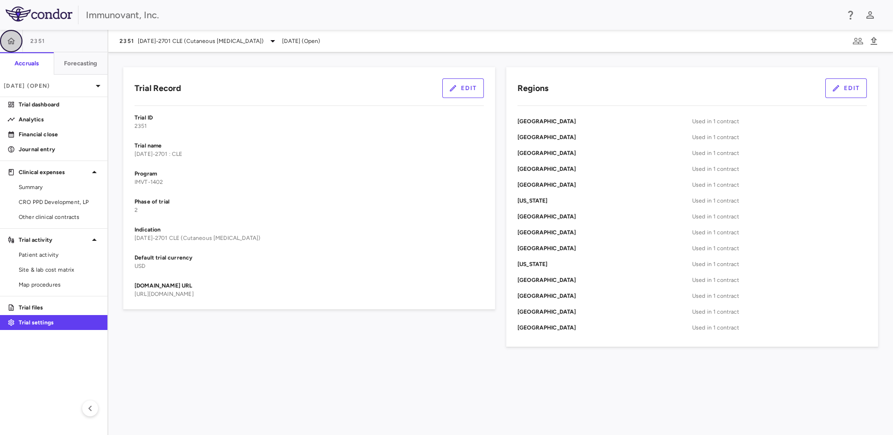
click at [17, 41] on button "button" at bounding box center [11, 41] width 22 height 22
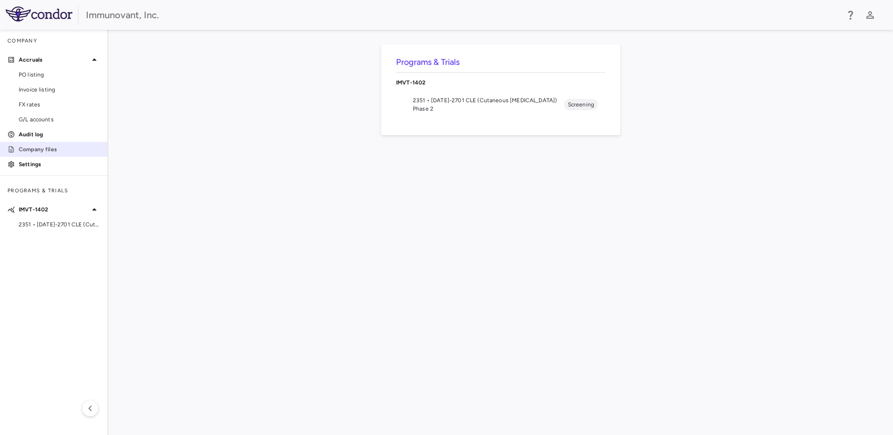
click at [43, 151] on p "Company files" at bounding box center [59, 149] width 81 height 8
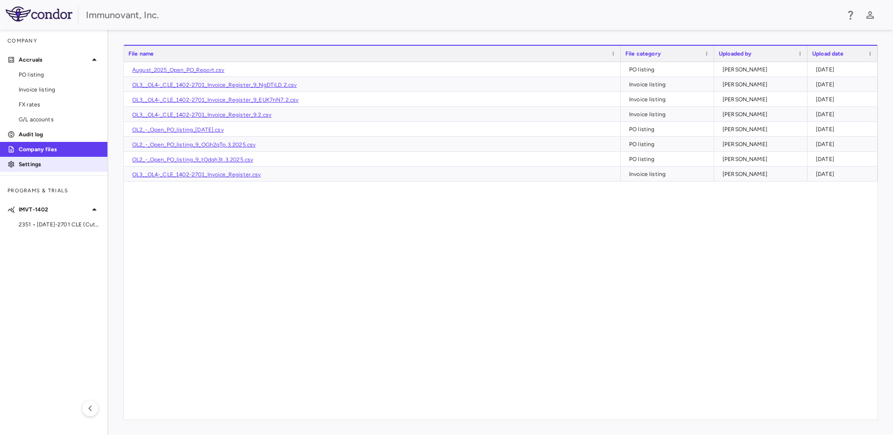
click at [43, 161] on p "Settings" at bounding box center [59, 164] width 81 height 8
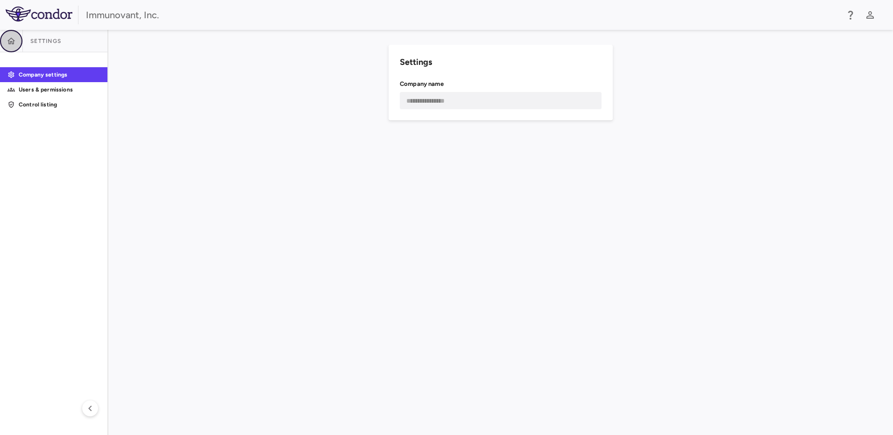
click at [16, 43] on button "button" at bounding box center [11, 41] width 22 height 22
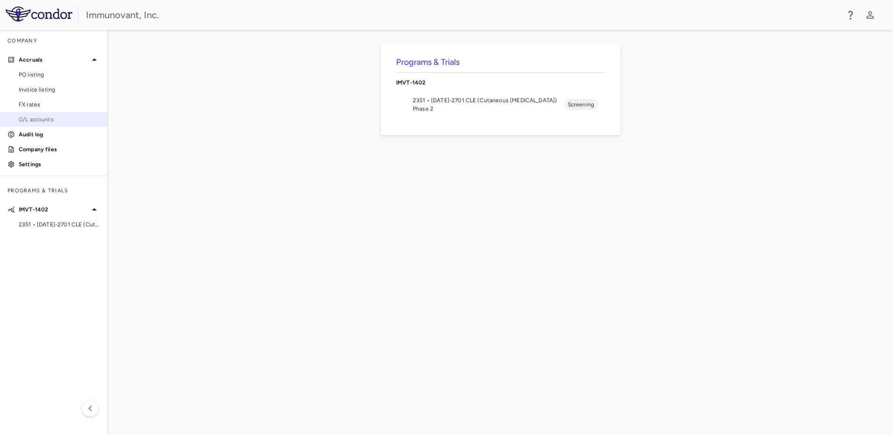
click at [50, 120] on span "G/L accounts" at bounding box center [59, 119] width 81 height 8
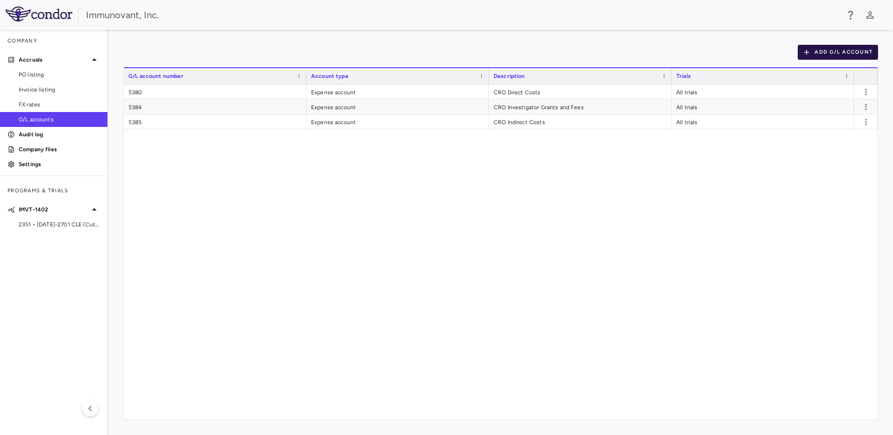
click at [867, 46] on button "Add G/L Account" at bounding box center [838, 52] width 80 height 15
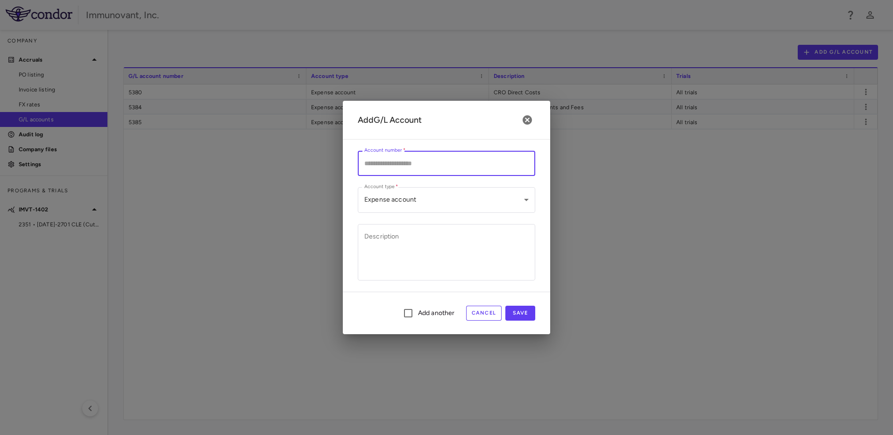
click at [482, 167] on input "Account number   *" at bounding box center [447, 163] width 178 height 25
click at [479, 163] on input "Account number   *" at bounding box center [447, 163] width 178 height 25
click at [617, 157] on div "**********" at bounding box center [446, 217] width 893 height 435
click at [464, 200] on body "Skip to sidebar Skip to main content Immunovant, Inc. Company Accruals PO listi…" at bounding box center [446, 217] width 893 height 435
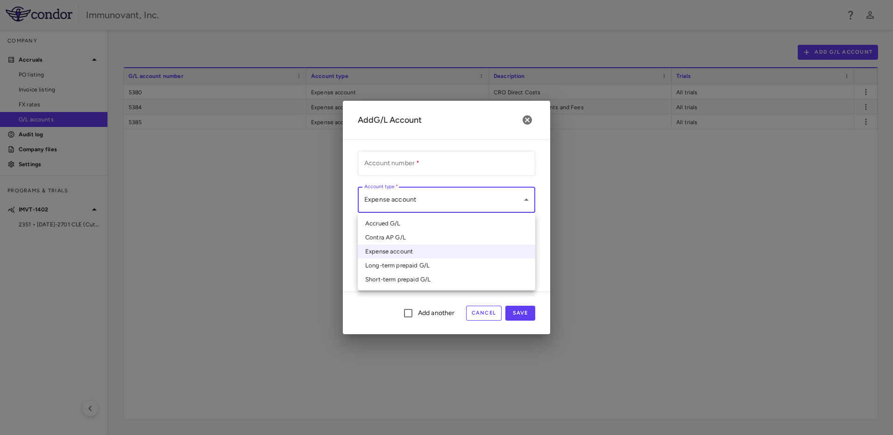
click at [517, 113] on div at bounding box center [446, 217] width 893 height 435
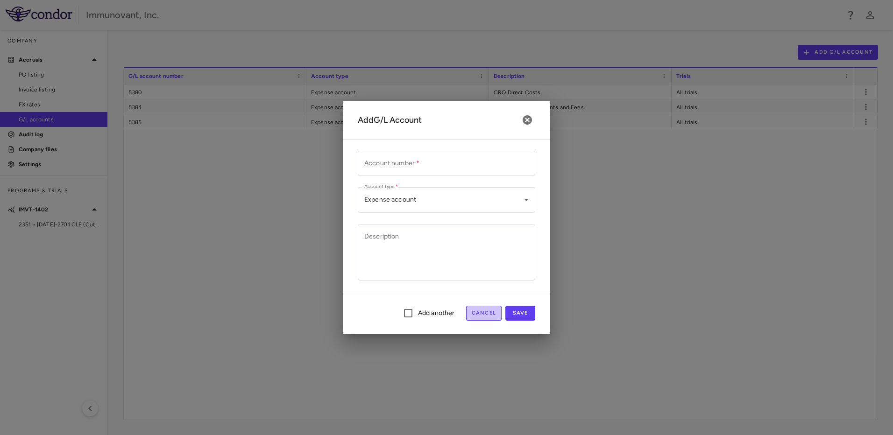
click at [487, 312] on button "Cancel" at bounding box center [484, 313] width 36 height 15
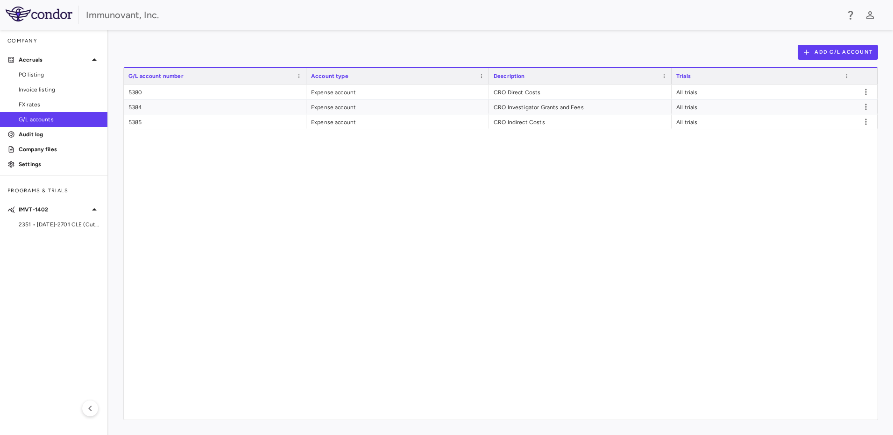
drag, startPoint x: 329, startPoint y: 193, endPoint x: 335, endPoint y: 194, distance: 5.6
click at [329, 193] on div "5380 Expense account CRO Direct Costs All trials 5384 Expense account CRO Inves…" at bounding box center [501, 252] width 754 height 335
click at [56, 163] on p "Settings" at bounding box center [59, 164] width 81 height 8
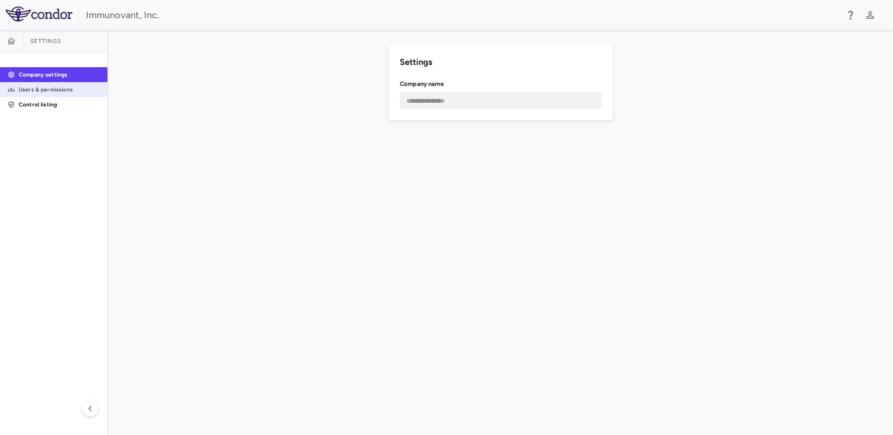
click at [55, 92] on p "Users & permissions" at bounding box center [59, 90] width 81 height 8
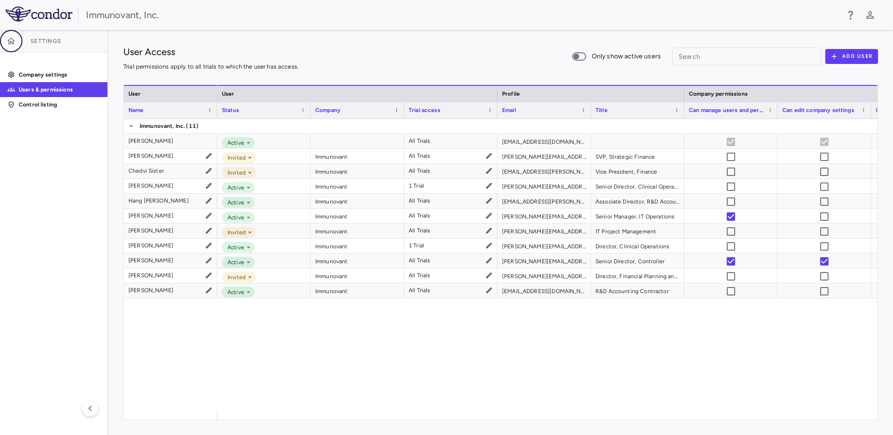
click at [21, 37] on button "button" at bounding box center [11, 41] width 22 height 22
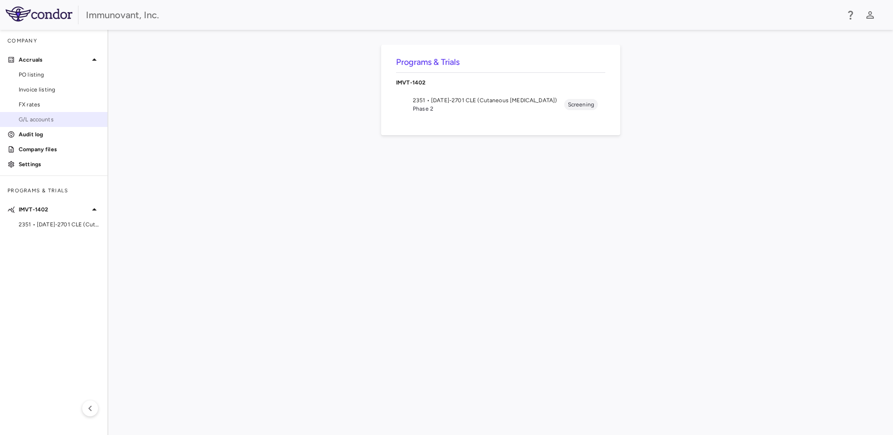
click at [60, 117] on span "G/L accounts" at bounding box center [59, 119] width 81 height 8
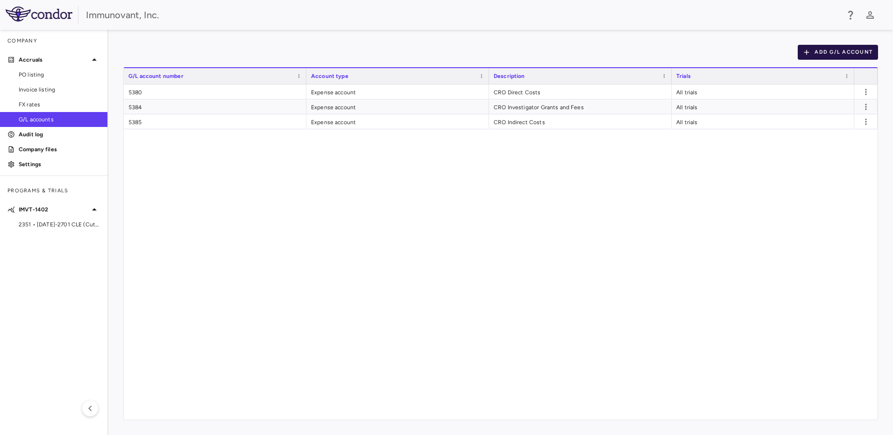
click at [809, 54] on icon "button" at bounding box center [807, 52] width 8 height 8
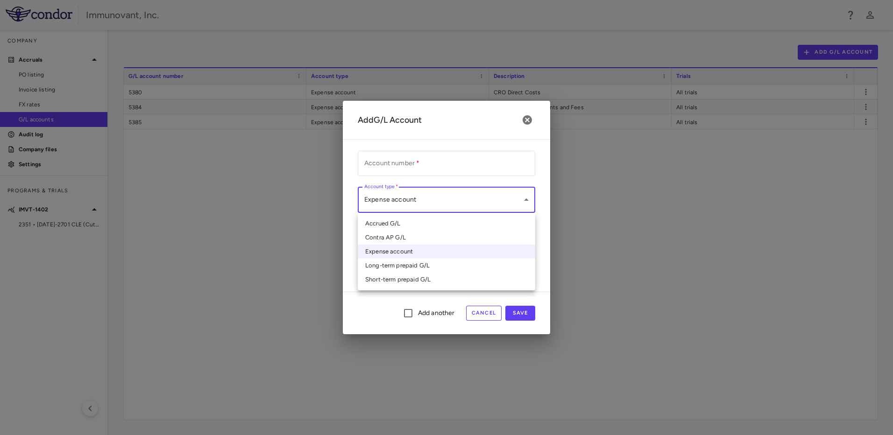
click at [442, 207] on body "Skip to sidebar Skip to main content Immunovant, Inc. Company Accruals PO listi…" at bounding box center [446, 217] width 893 height 435
click at [427, 226] on li "Accrued G/L" at bounding box center [447, 224] width 178 height 14
type input "*******"
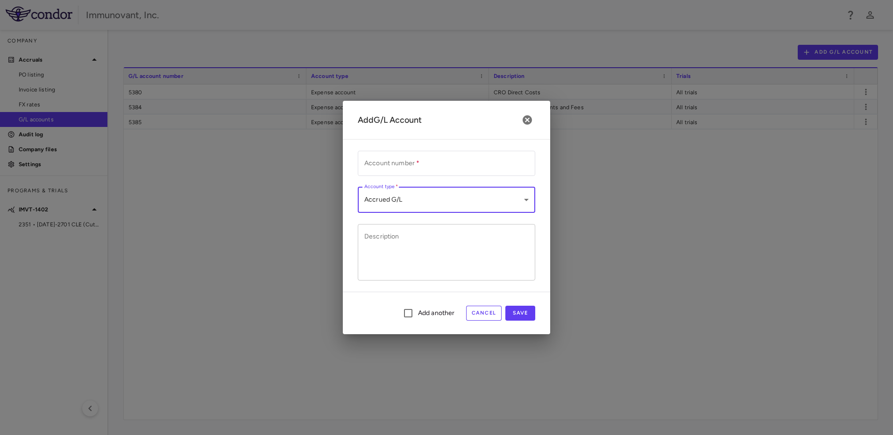
click at [421, 235] on textarea "Description" at bounding box center [446, 252] width 164 height 41
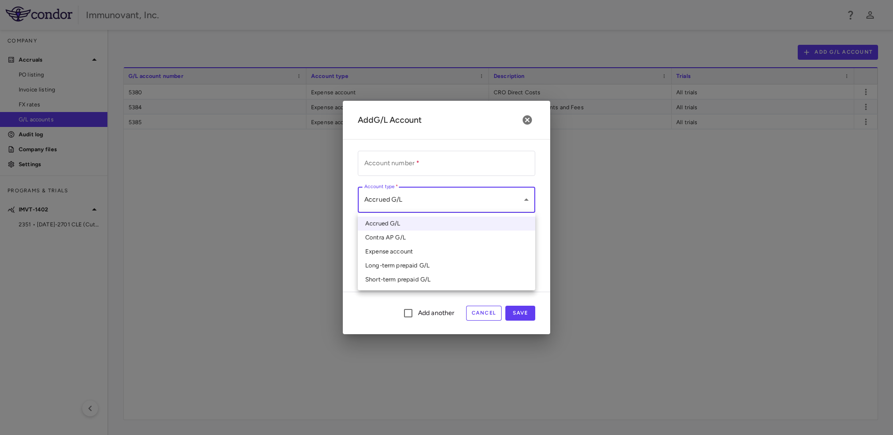
click at [521, 206] on body "Skip to sidebar Skip to main content Immunovant, Inc. Company Accruals PO listi…" at bounding box center [446, 217] width 893 height 435
click at [453, 171] on div at bounding box center [446, 217] width 893 height 435
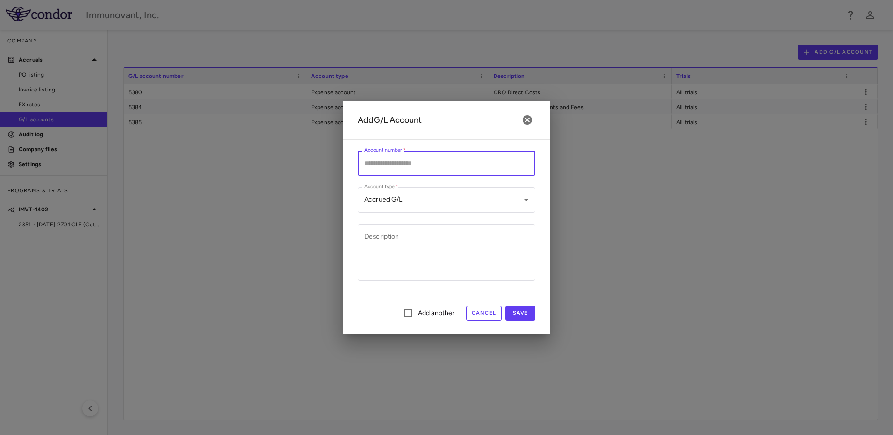
click at [462, 169] on input "Account number   *" at bounding box center [447, 163] width 178 height 25
type input "****"
click at [439, 243] on textarea "Description" at bounding box center [446, 252] width 164 height 41
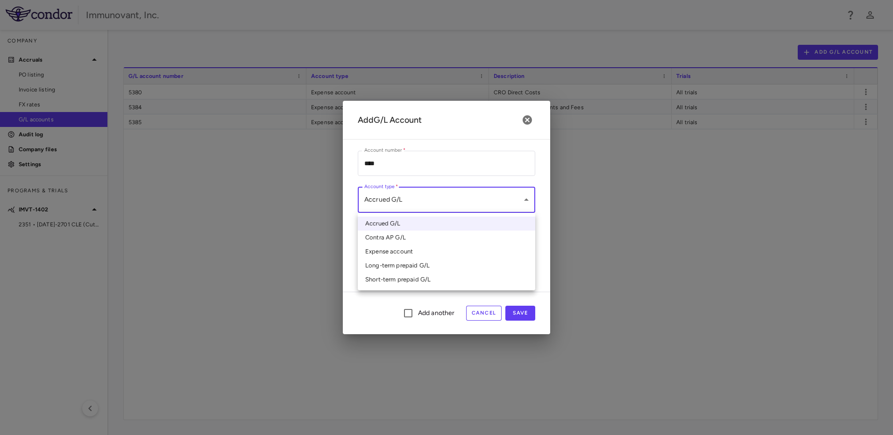
click at [445, 194] on body "Skip to sidebar Skip to main content Immunovant, Inc. Company Accruals PO listi…" at bounding box center [446, 217] width 893 height 435
click at [408, 283] on li "Short-term prepaid G/L" at bounding box center [447, 280] width 178 height 14
type input "**********"
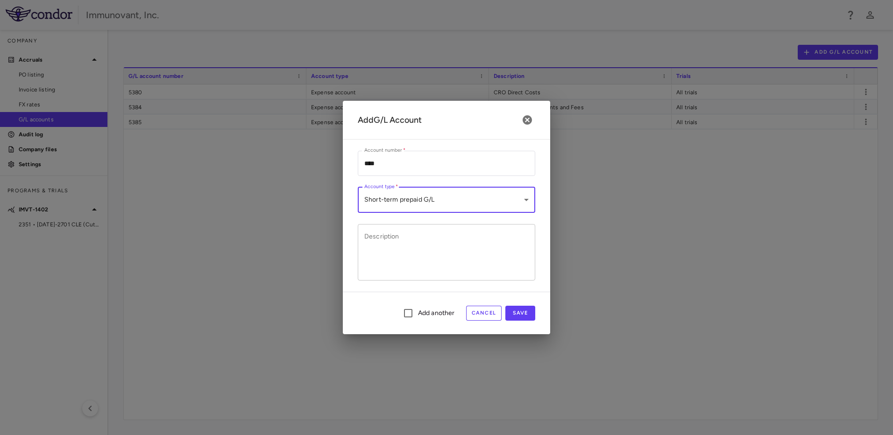
click at [413, 251] on textarea "Description" at bounding box center [446, 252] width 164 height 41
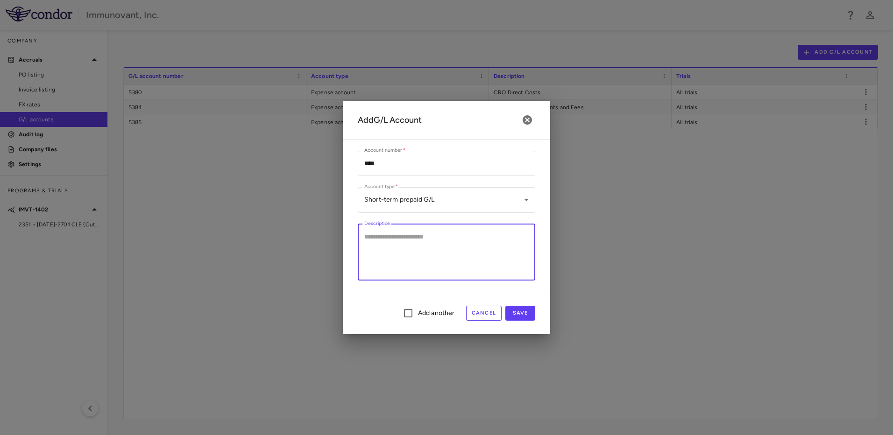
click at [433, 267] on textarea "Description" at bounding box center [446, 252] width 164 height 41
click at [445, 168] on input "****" at bounding box center [447, 163] width 178 height 25
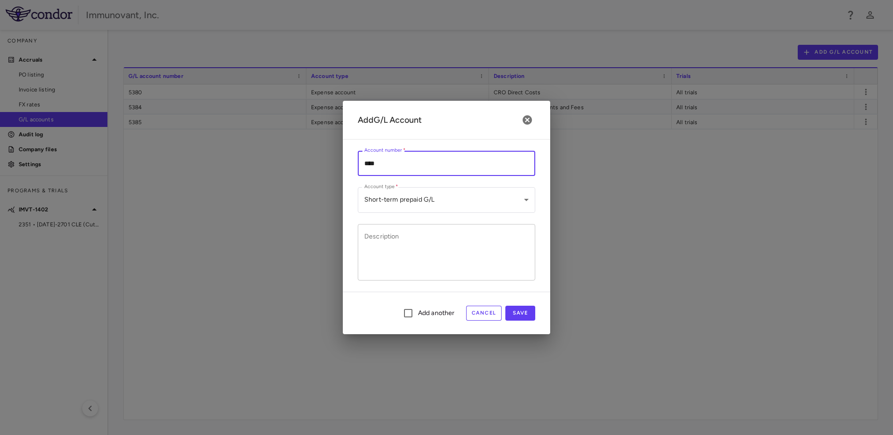
type input "****"
click at [462, 256] on textarea "Description" at bounding box center [446, 252] width 164 height 41
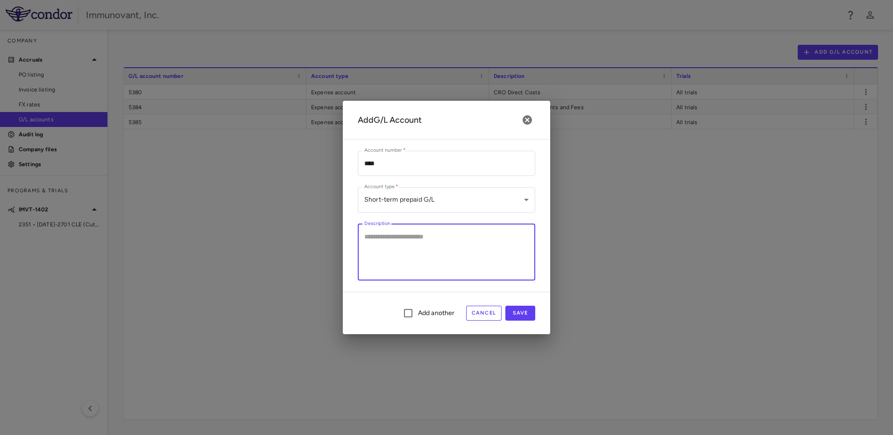
click at [472, 255] on textarea "Description" at bounding box center [446, 252] width 164 height 41
paste textarea "**********"
type textarea "**********"
click at [523, 321] on div "Add another Cancel Save" at bounding box center [446, 313] width 207 height 43
click at [524, 313] on button "Save" at bounding box center [521, 313] width 30 height 15
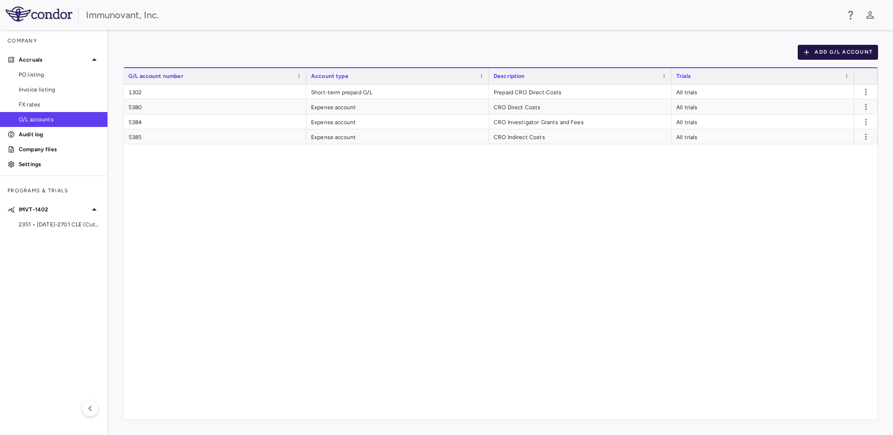
click at [832, 48] on button "Add G/L Account" at bounding box center [838, 52] width 80 height 15
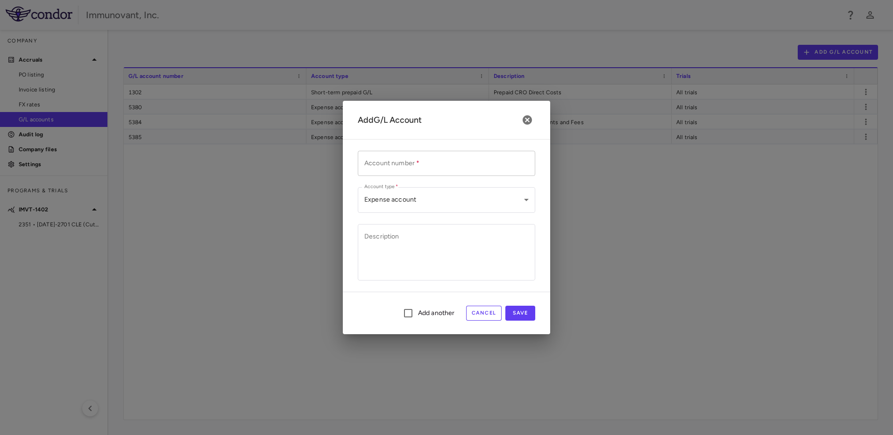
click at [418, 162] on input "Account number   *" at bounding box center [447, 163] width 178 height 25
type input "****"
click at [468, 207] on body "Skip to sidebar Skip to main content Immunovant, Inc. Company Accruals PO listi…" at bounding box center [446, 217] width 893 height 435
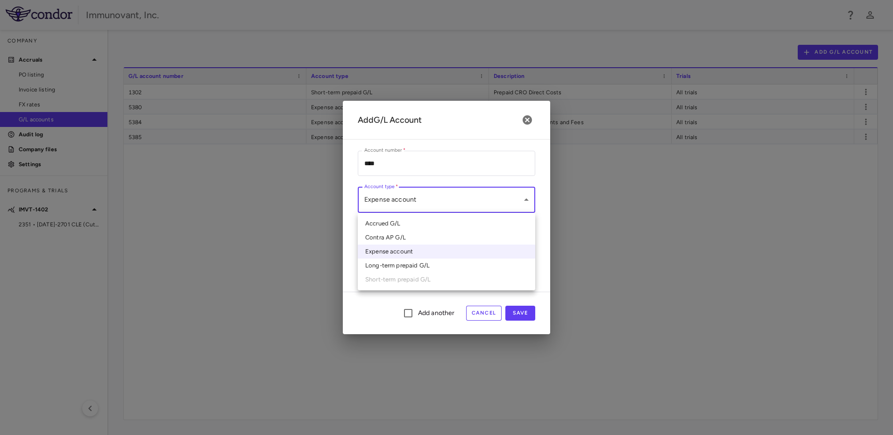
click at [483, 314] on div at bounding box center [446, 217] width 893 height 435
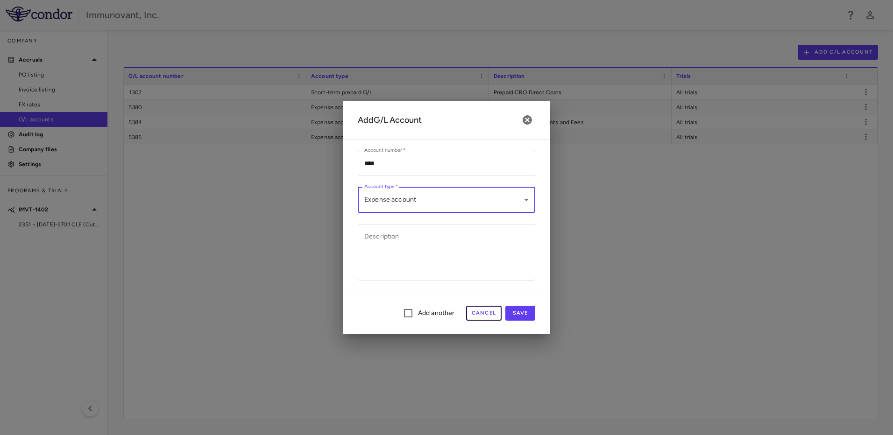
click at [482, 313] on button "Cancel" at bounding box center [484, 313] width 36 height 15
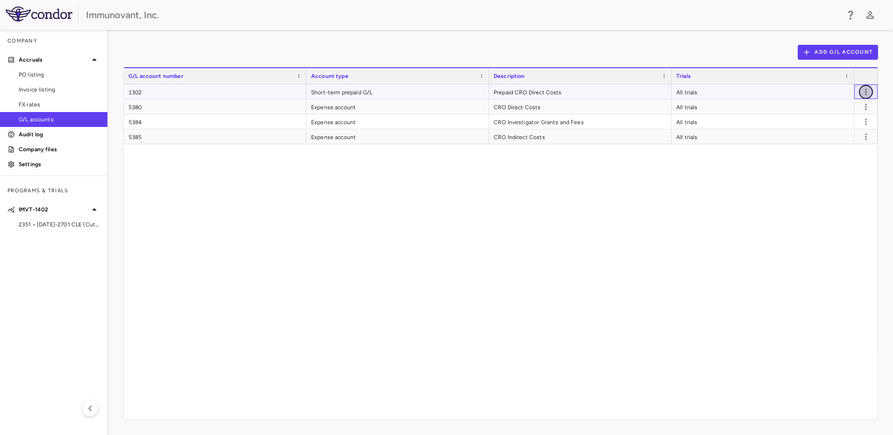
click at [870, 90] on icon "button" at bounding box center [866, 91] width 9 height 9
click at [861, 118] on div "Edit" at bounding box center [853, 111] width 41 height 17
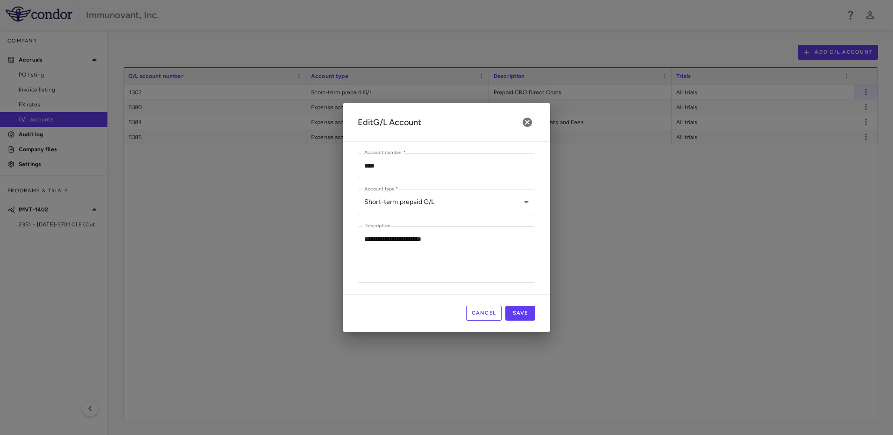
click at [493, 313] on button "Cancel" at bounding box center [484, 313] width 36 height 15
